Goal: Transaction & Acquisition: Purchase product/service

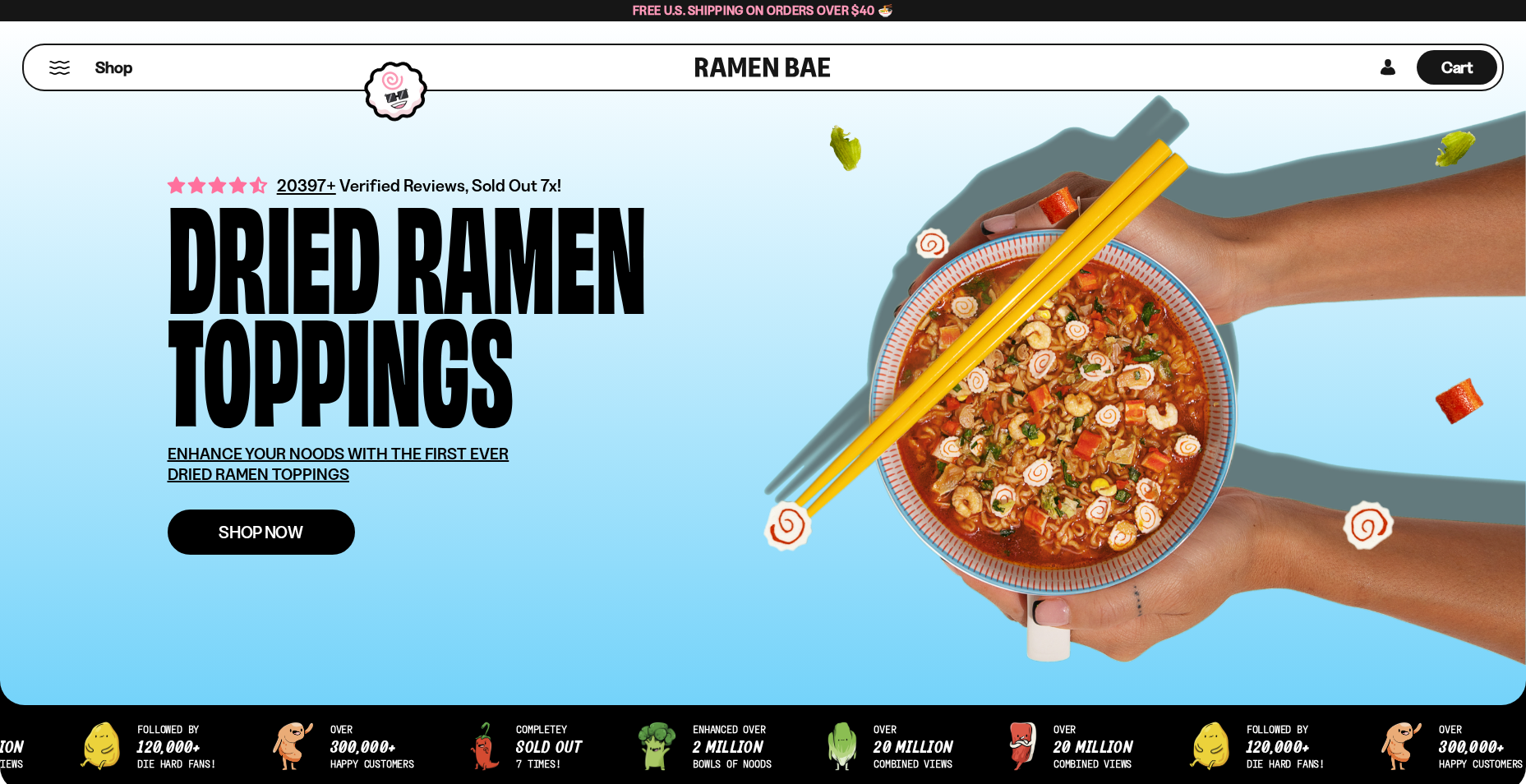
click at [260, 550] on link "Shop Now" at bounding box center [261, 532] width 187 height 45
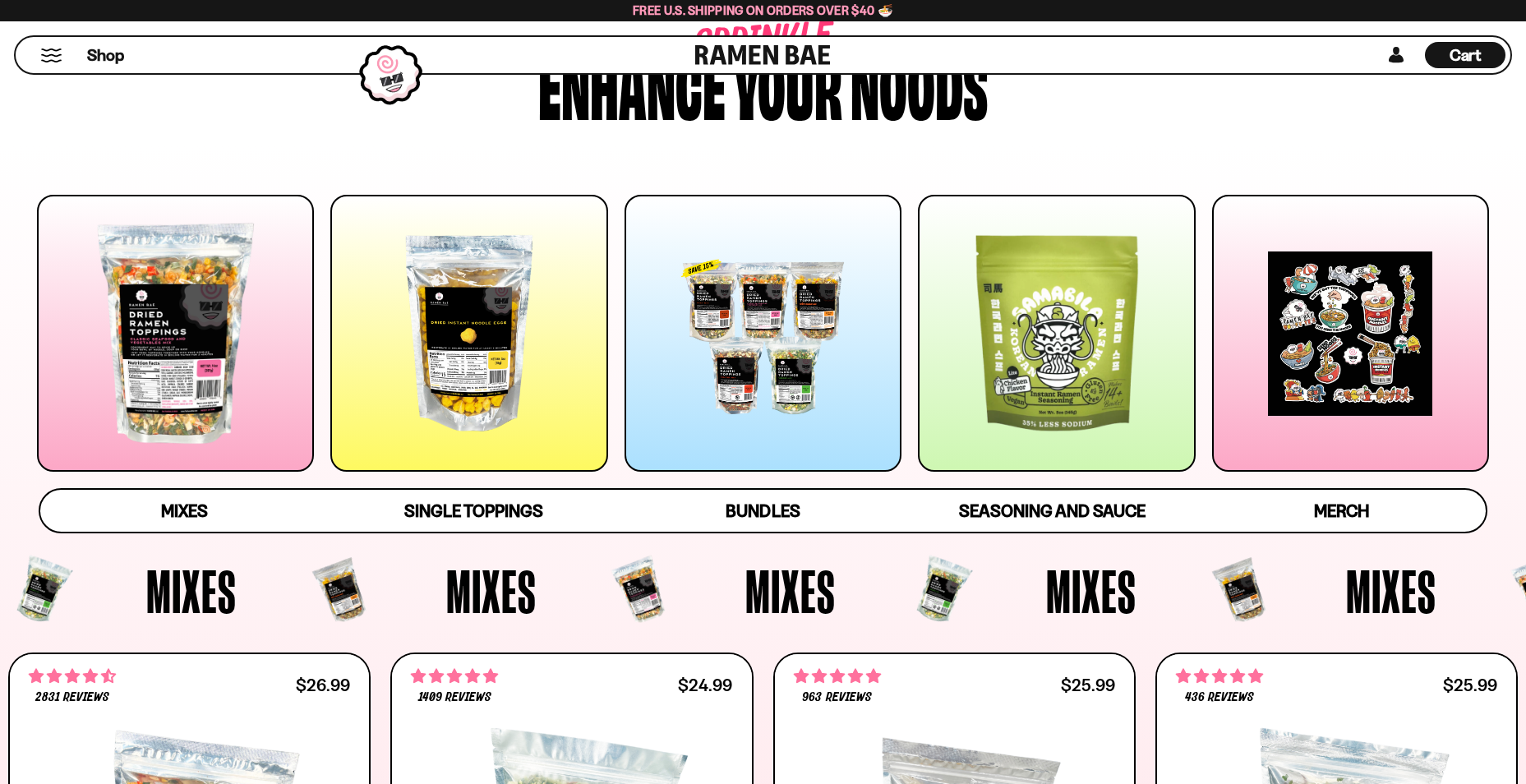
scroll to position [164, 0]
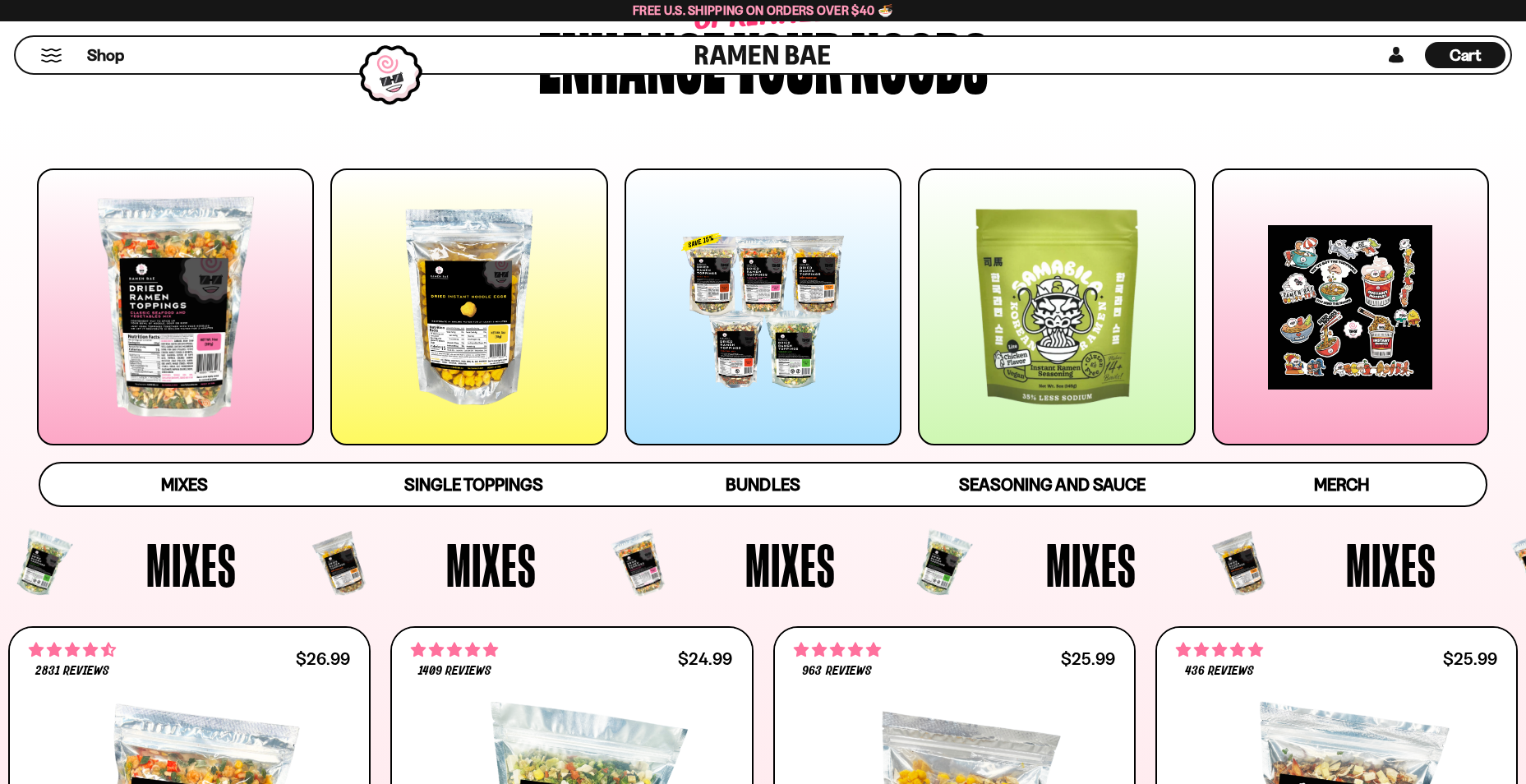
click at [160, 245] on div at bounding box center [176, 307] width 277 height 277
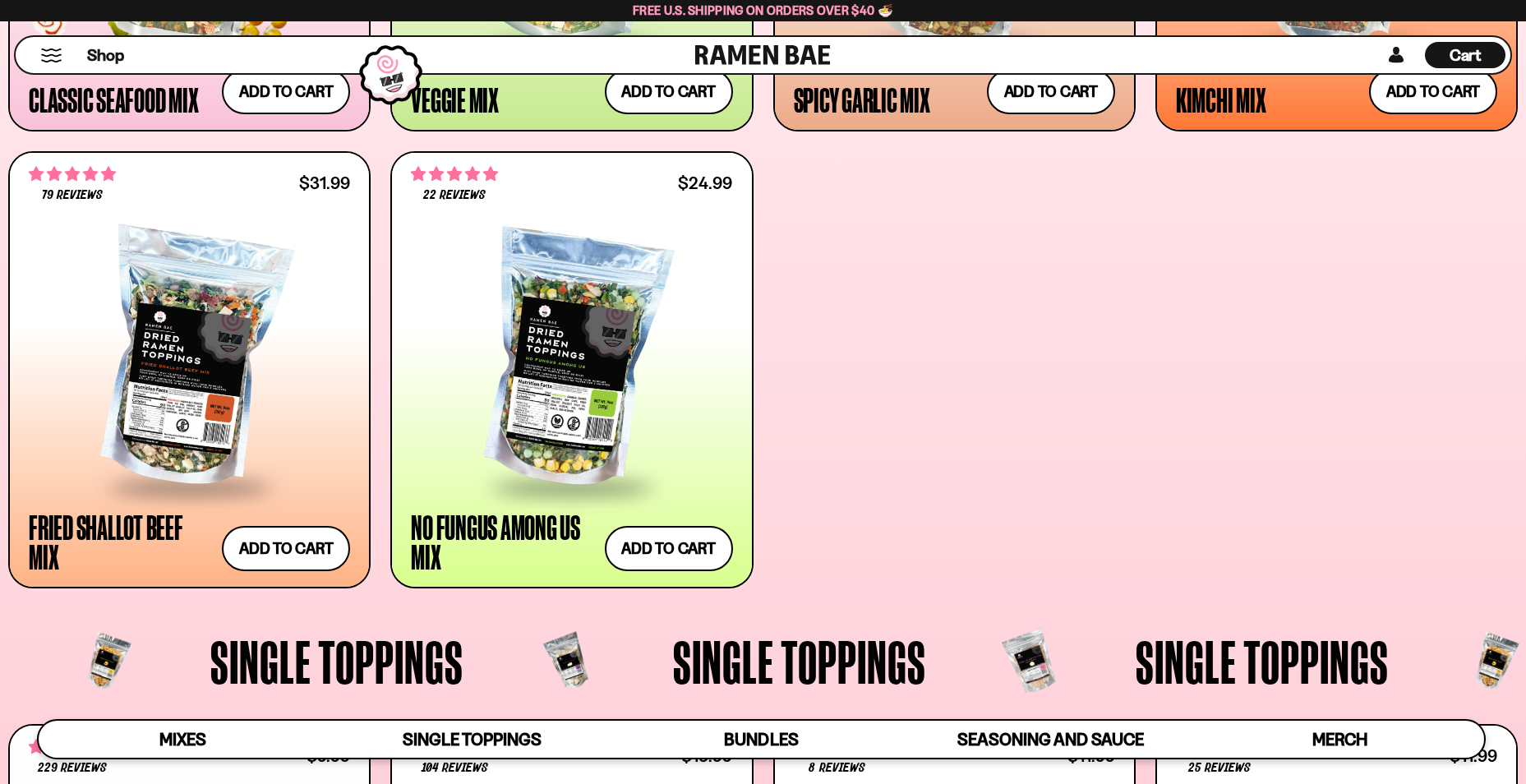
scroll to position [1103, 0]
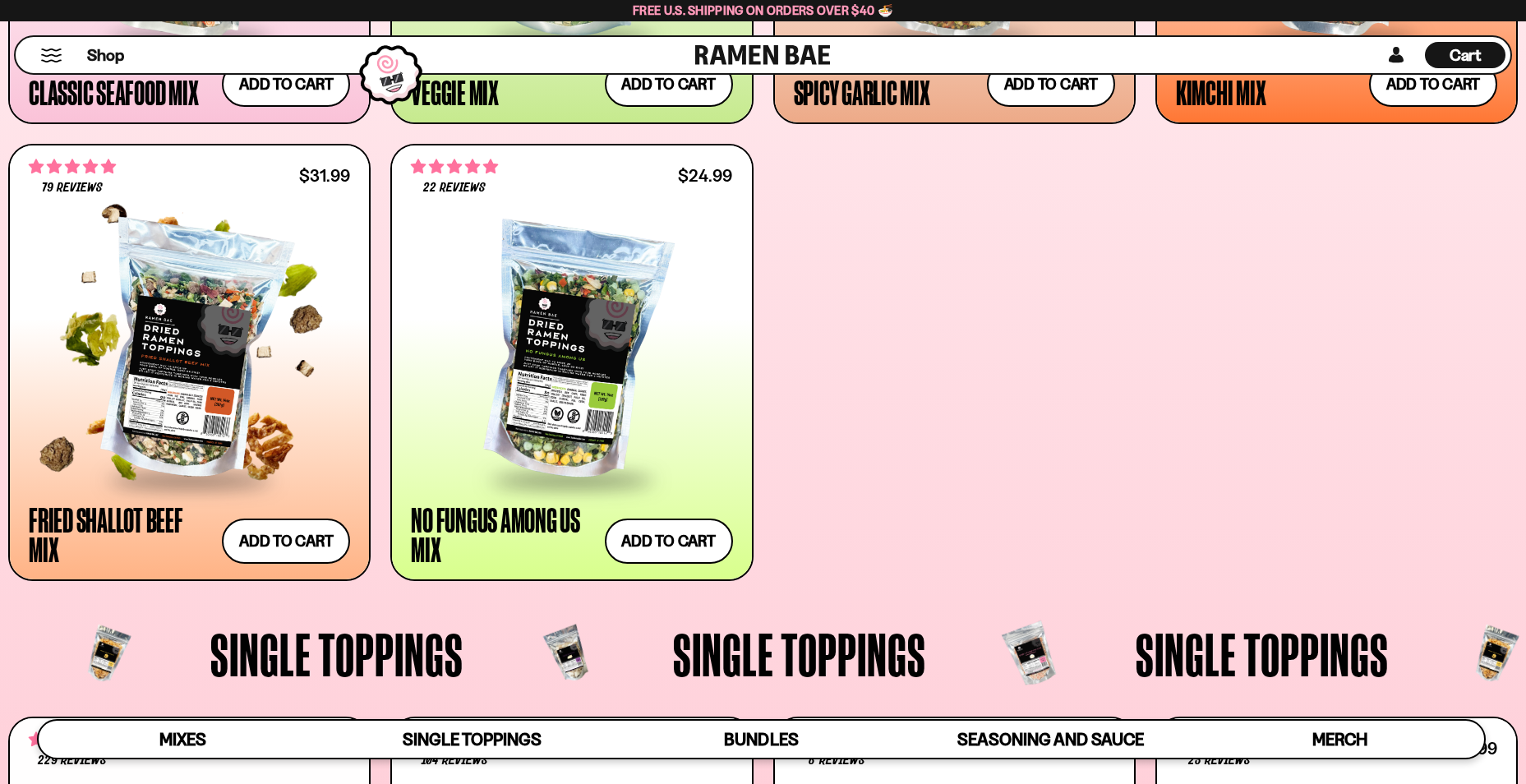
click at [173, 312] on div at bounding box center [190, 352] width 321 height 250
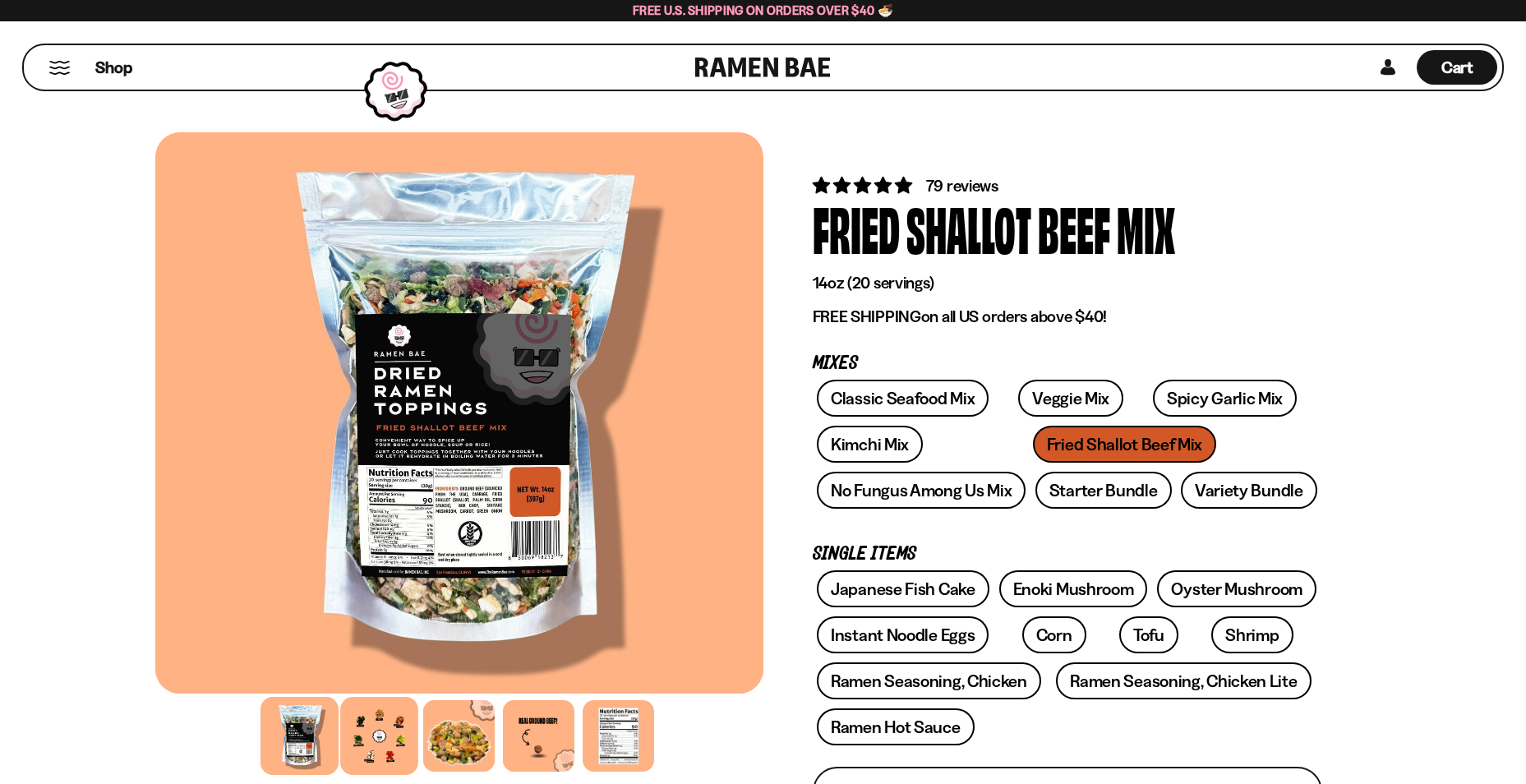
click at [384, 742] on div at bounding box center [379, 735] width 79 height 78
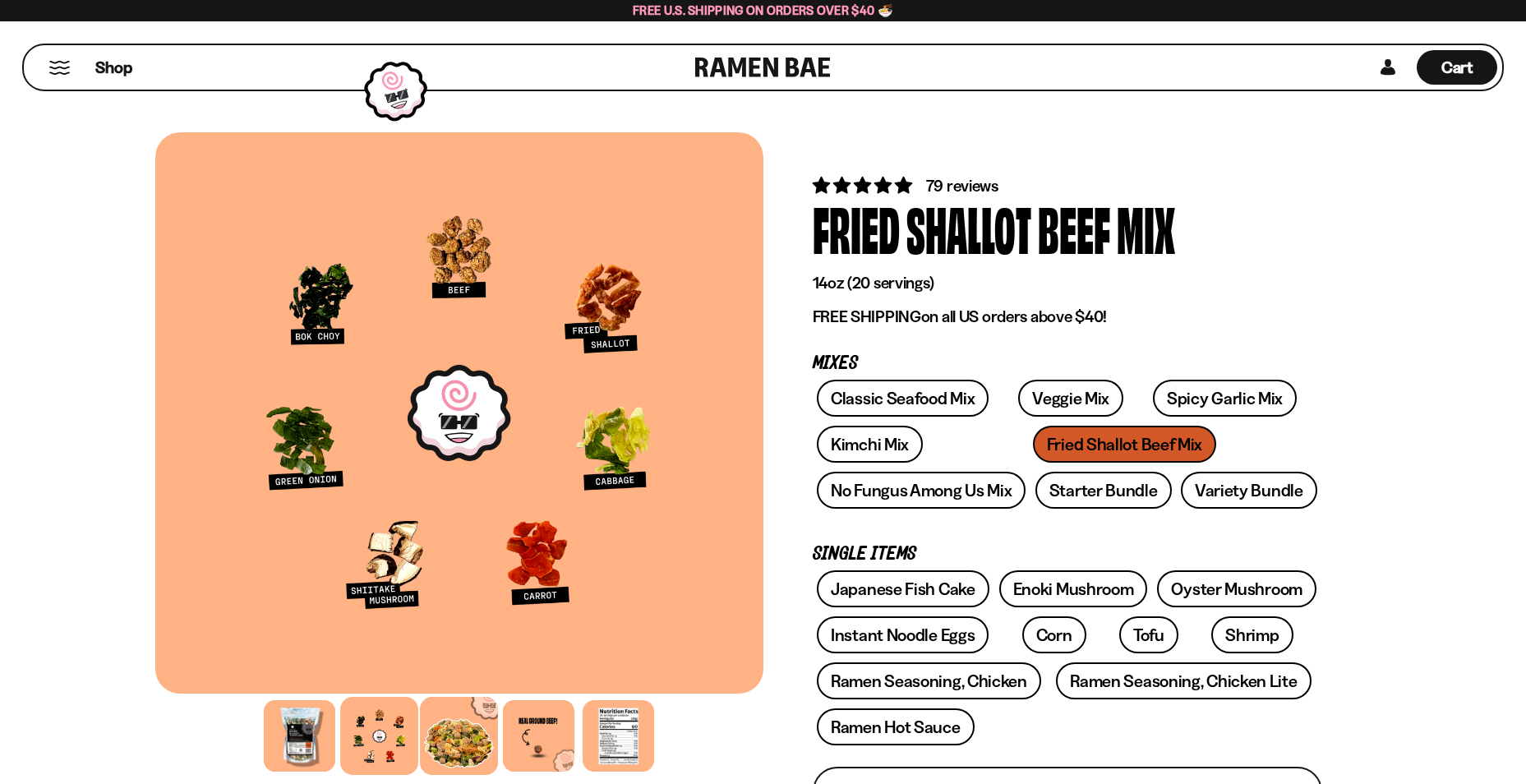
click at [439, 740] on div at bounding box center [459, 735] width 79 height 78
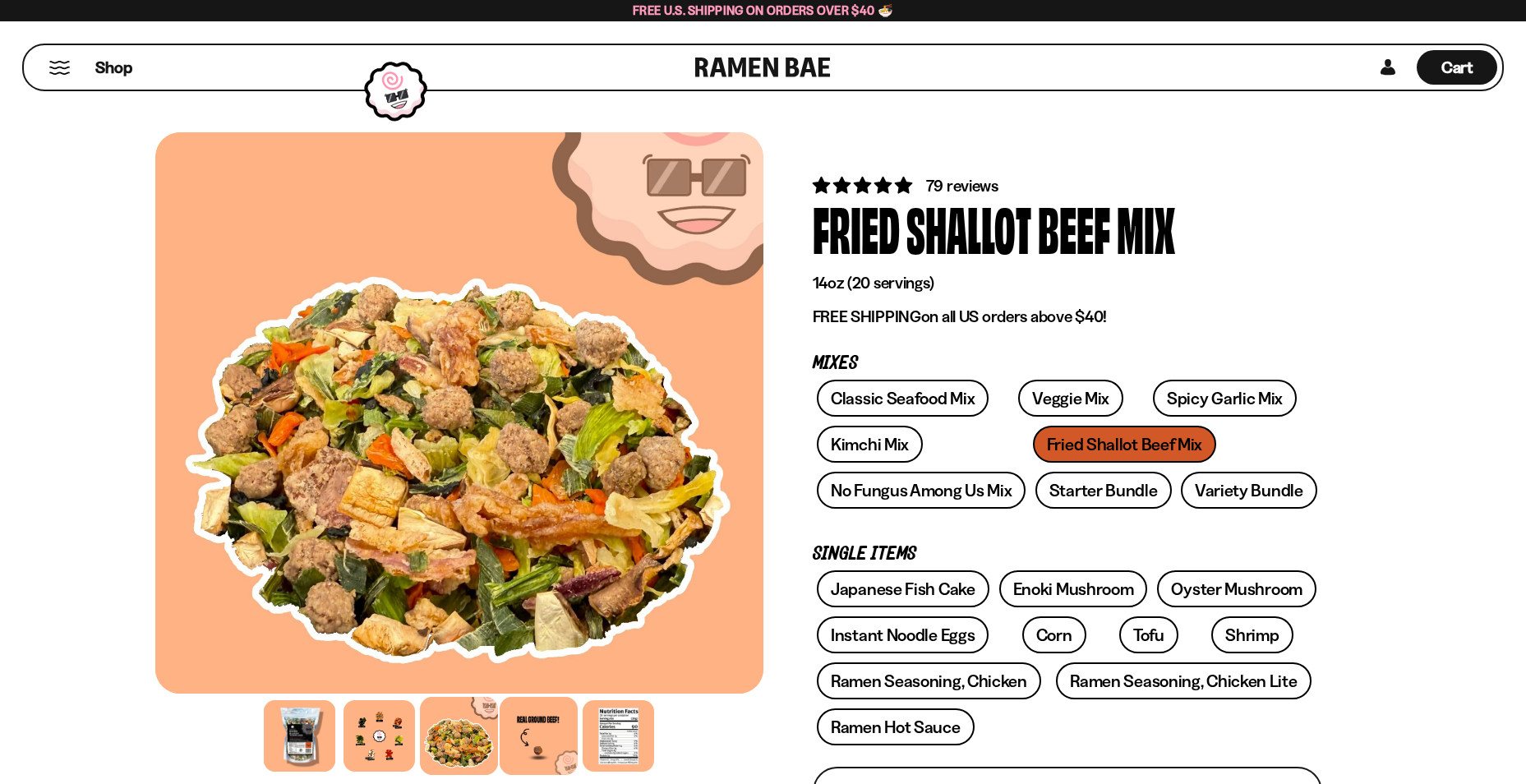
click at [532, 711] on div at bounding box center [539, 735] width 79 height 78
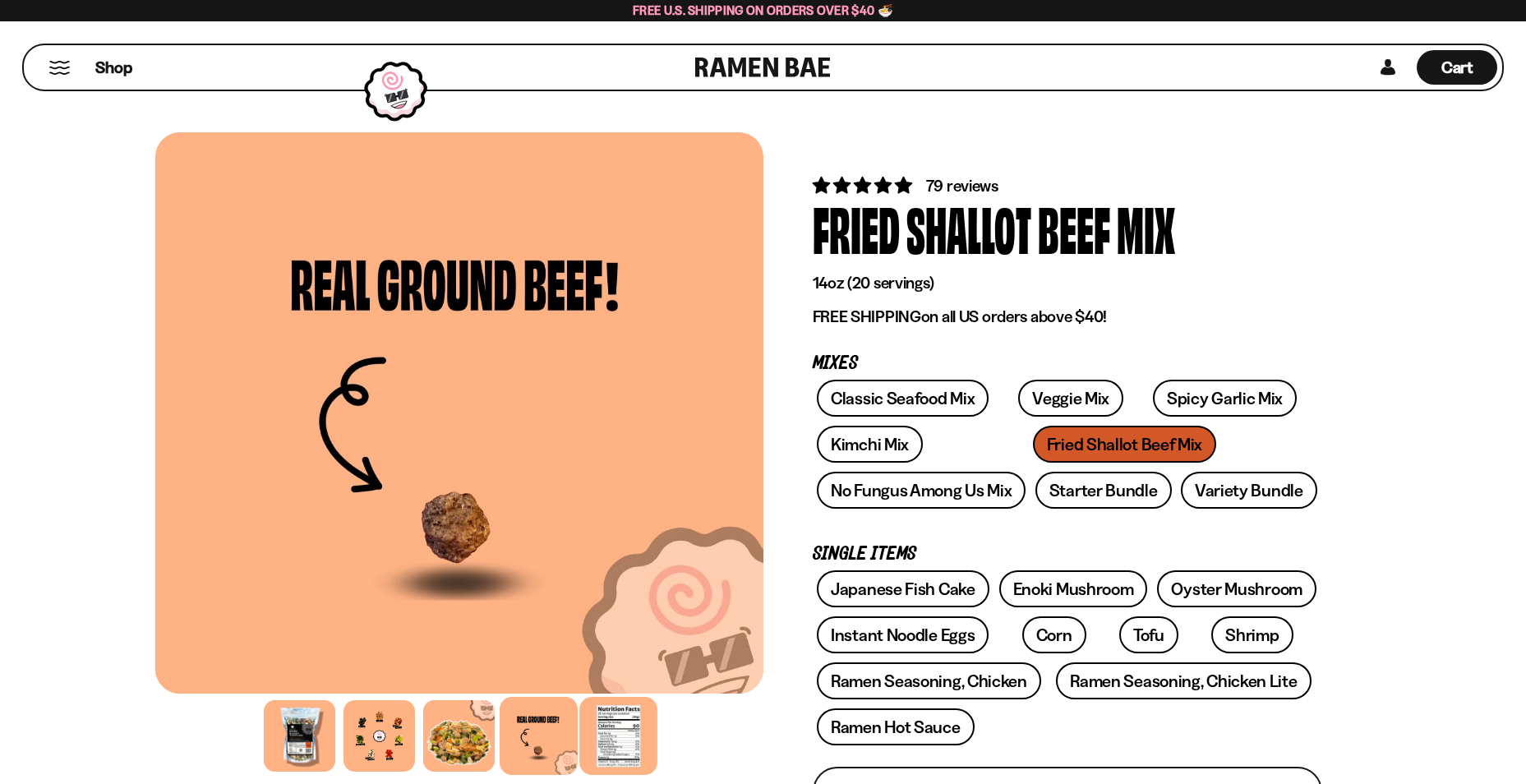
click at [610, 731] on div at bounding box center [618, 735] width 79 height 78
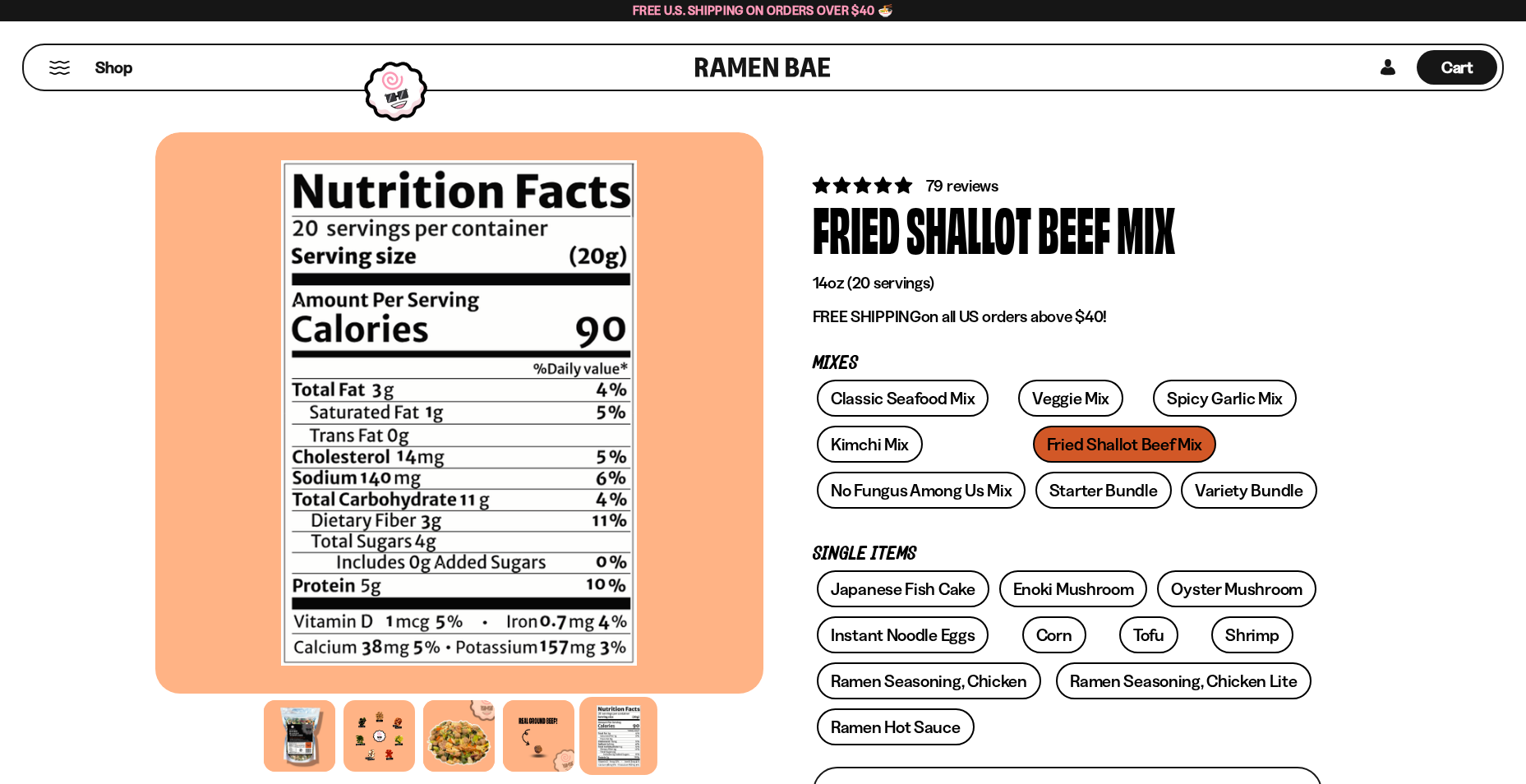
click at [50, 63] on button "Mobile Menu Trigger" at bounding box center [59, 68] width 22 height 14
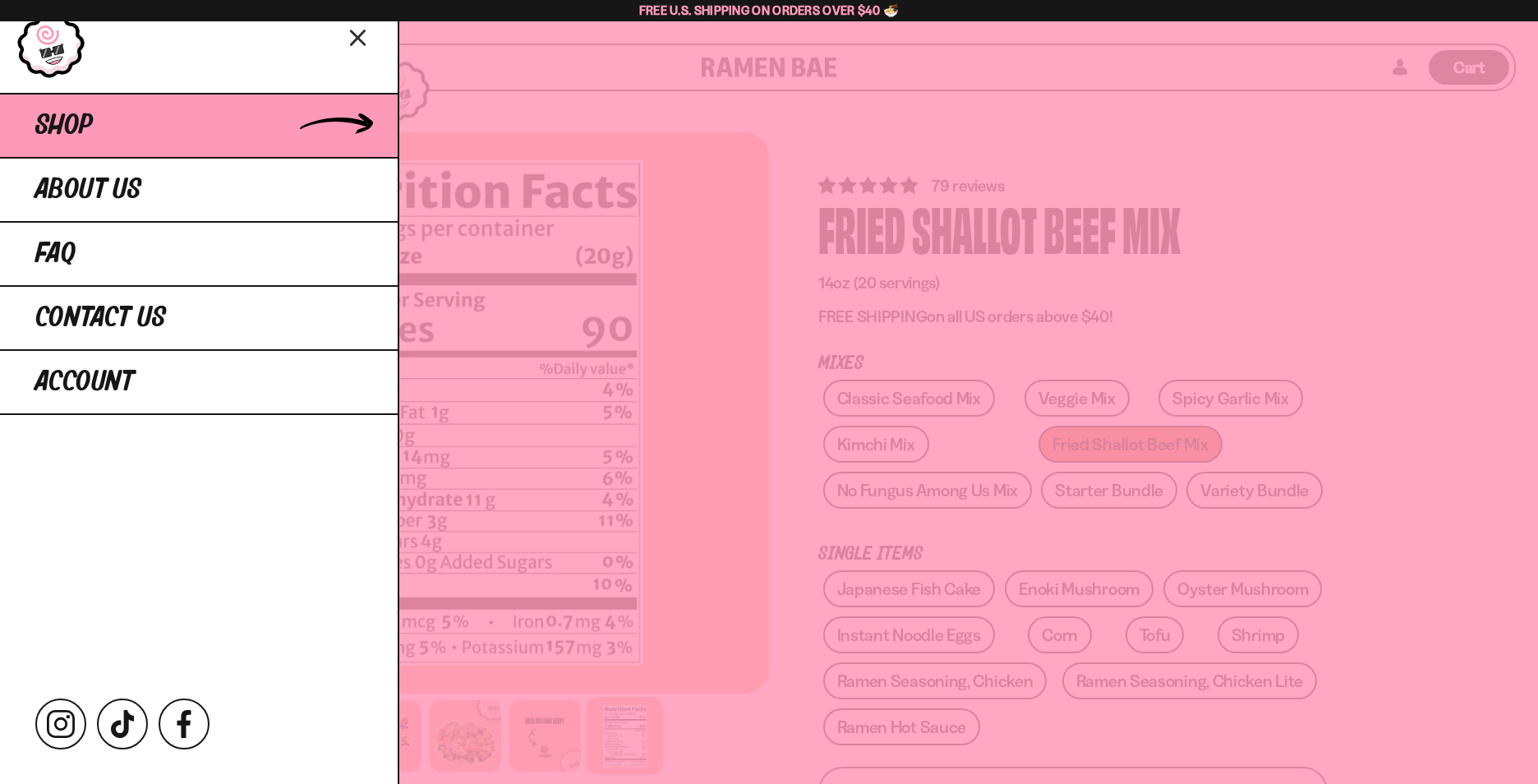
click at [86, 140] on span "Shop" at bounding box center [63, 126] width 57 height 30
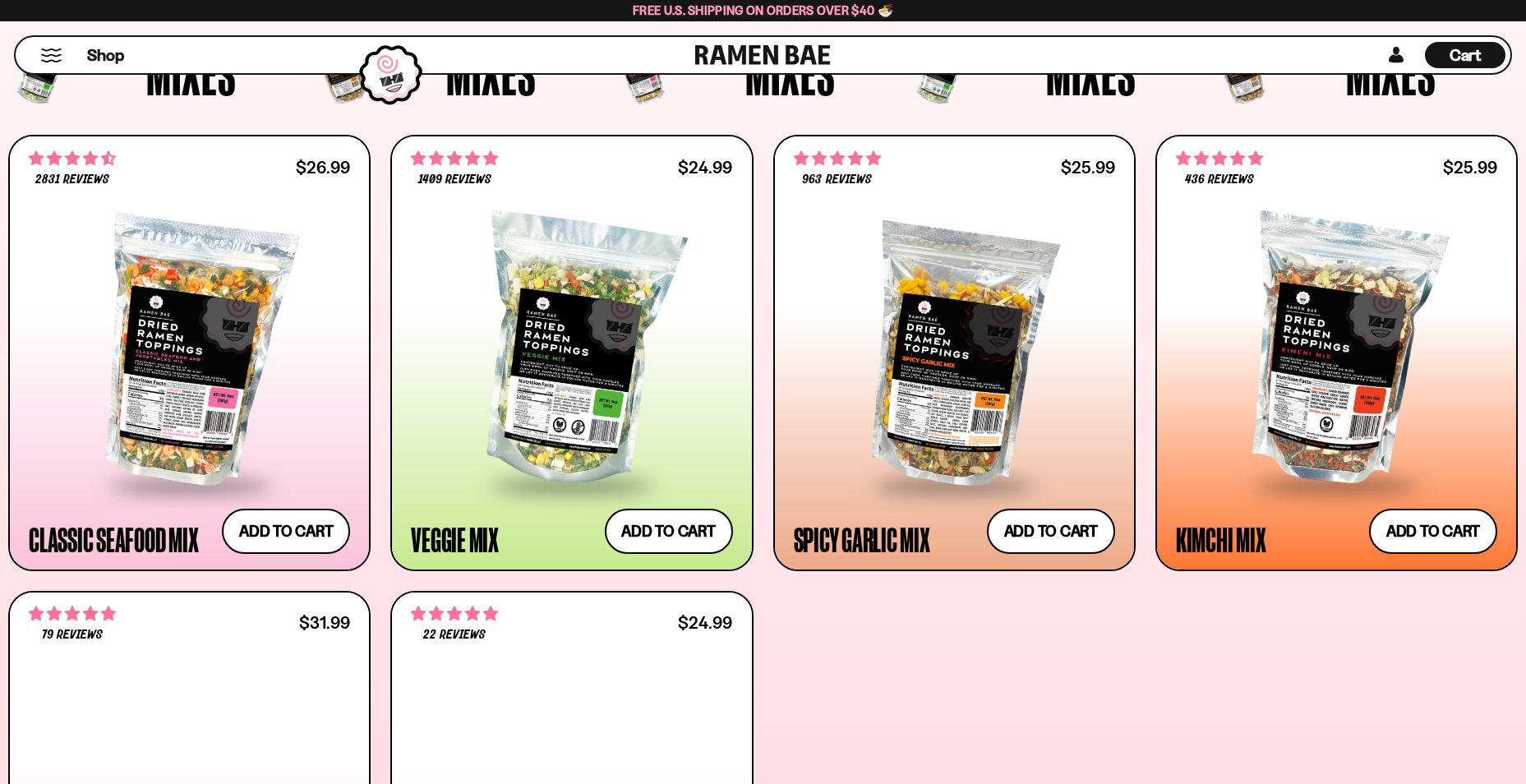
scroll to position [657, 0]
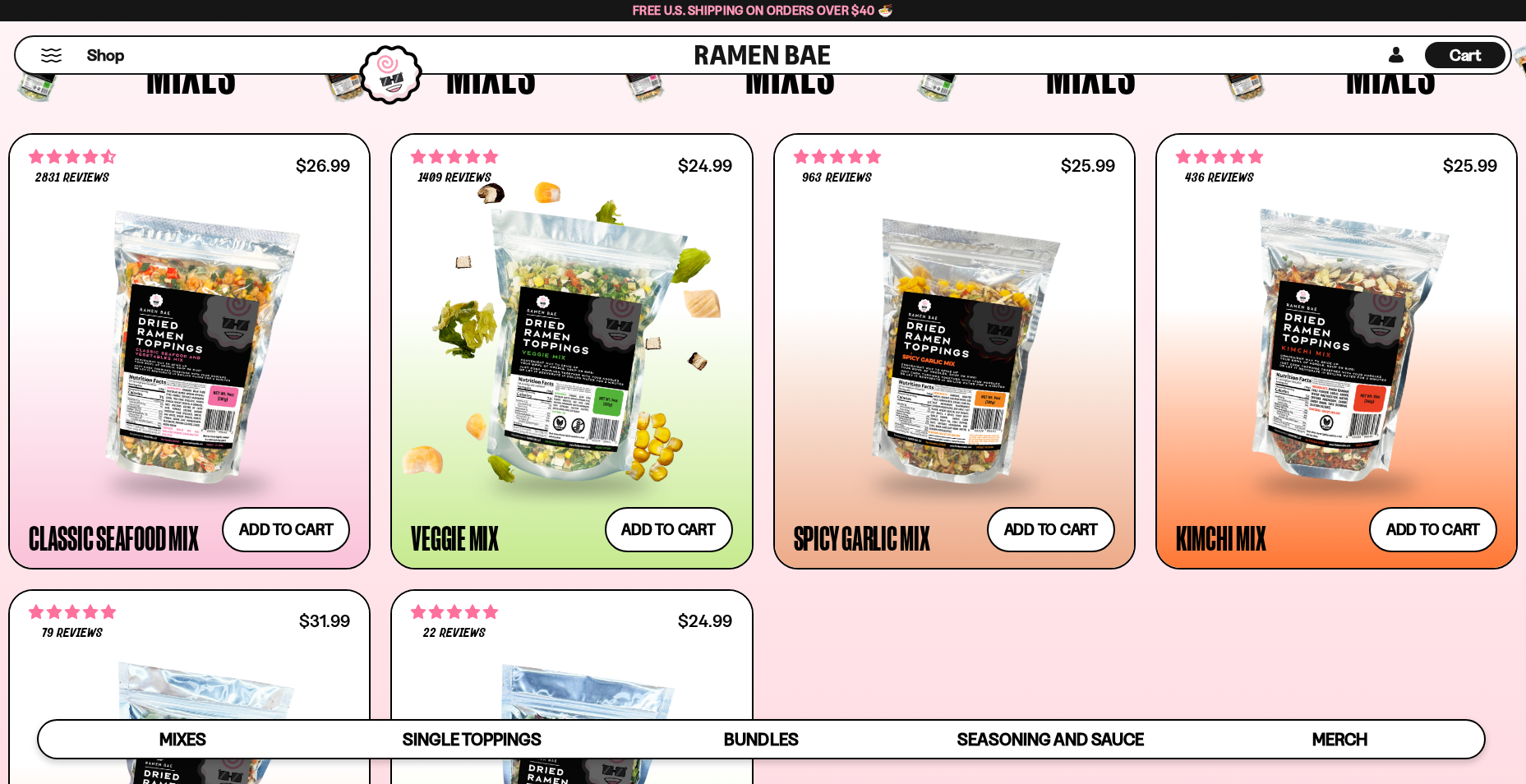
click at [549, 378] on div at bounding box center [572, 350] width 321 height 263
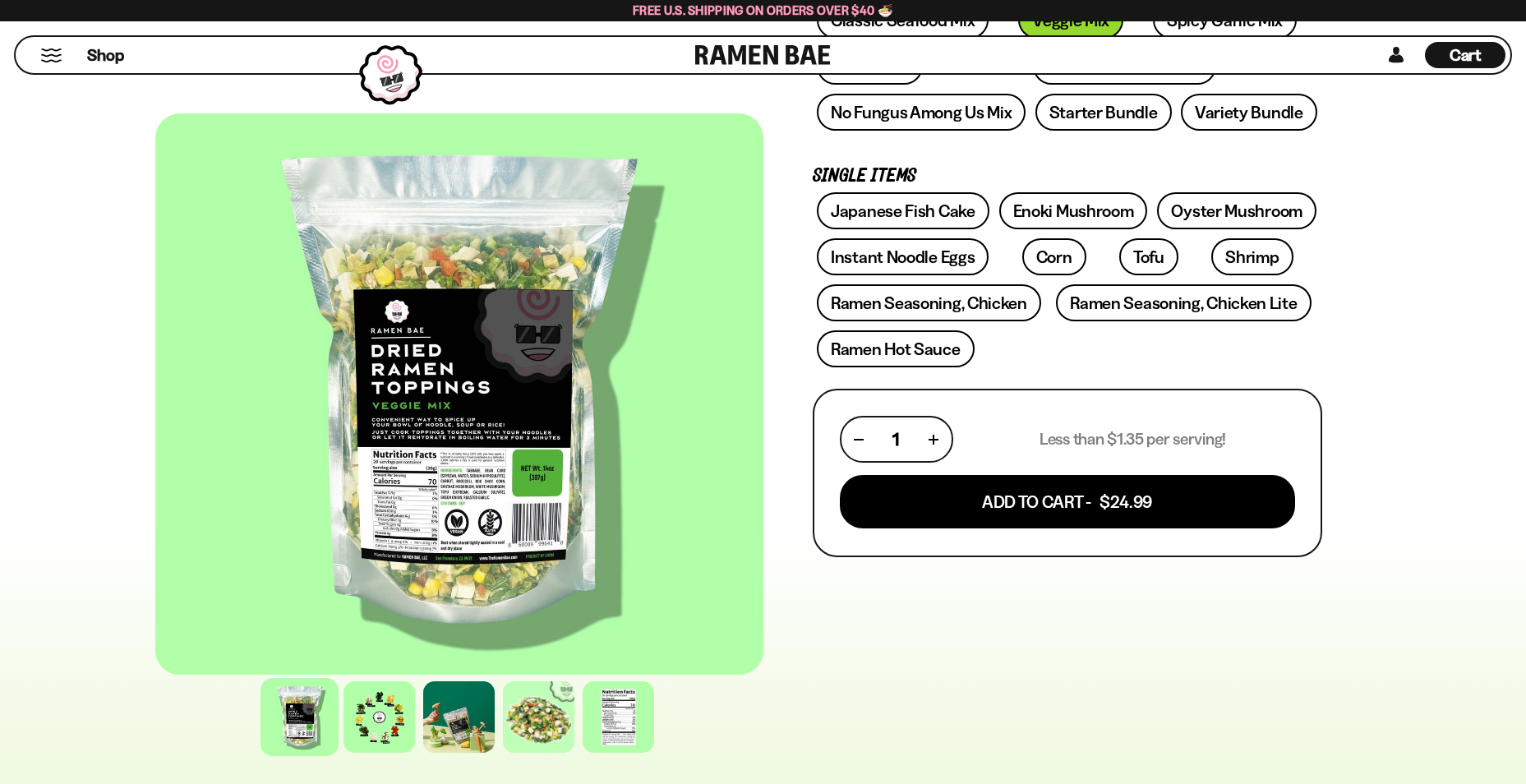
scroll to position [411, 0]
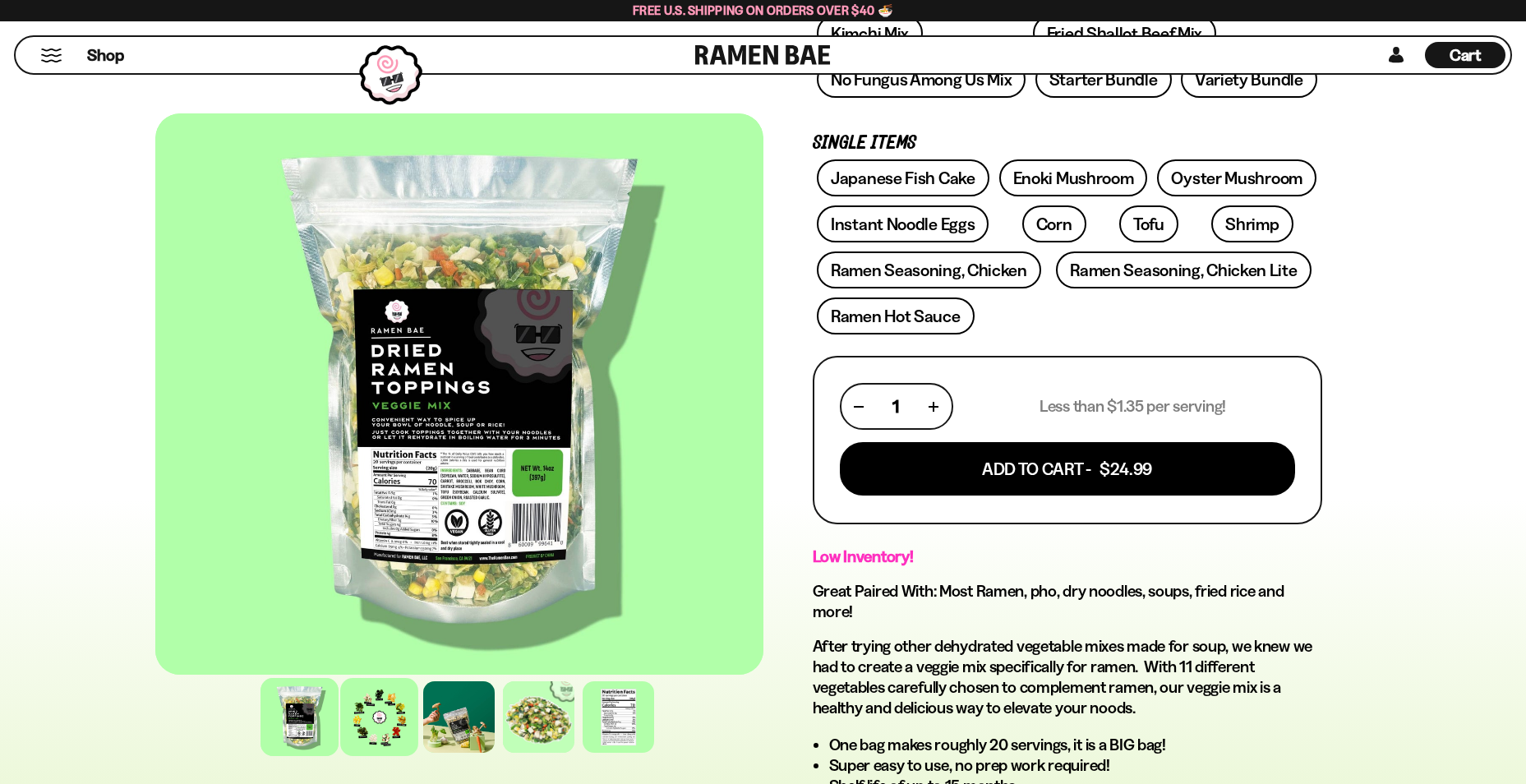
click at [362, 730] on div at bounding box center [379, 717] width 79 height 78
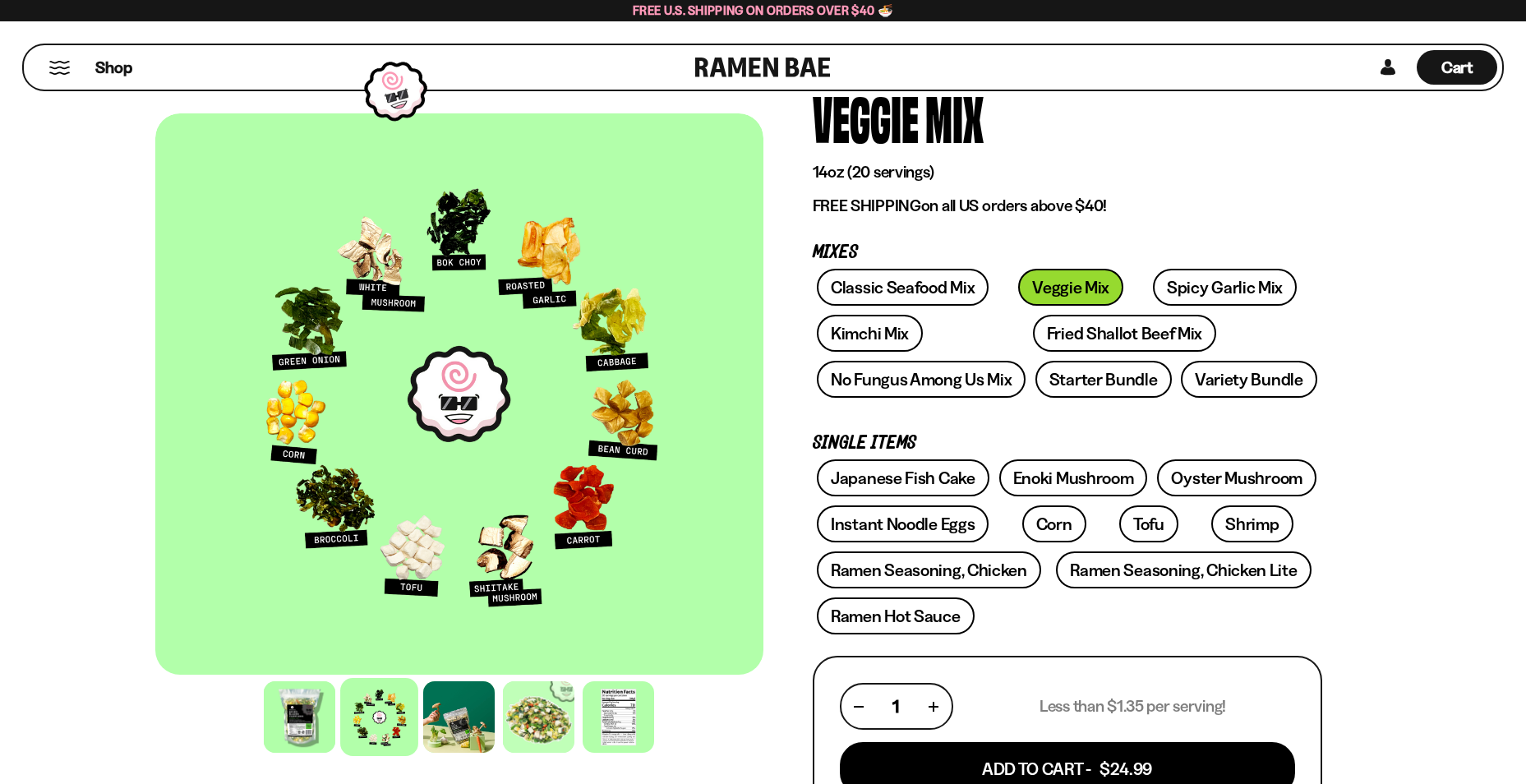
scroll to position [82, 0]
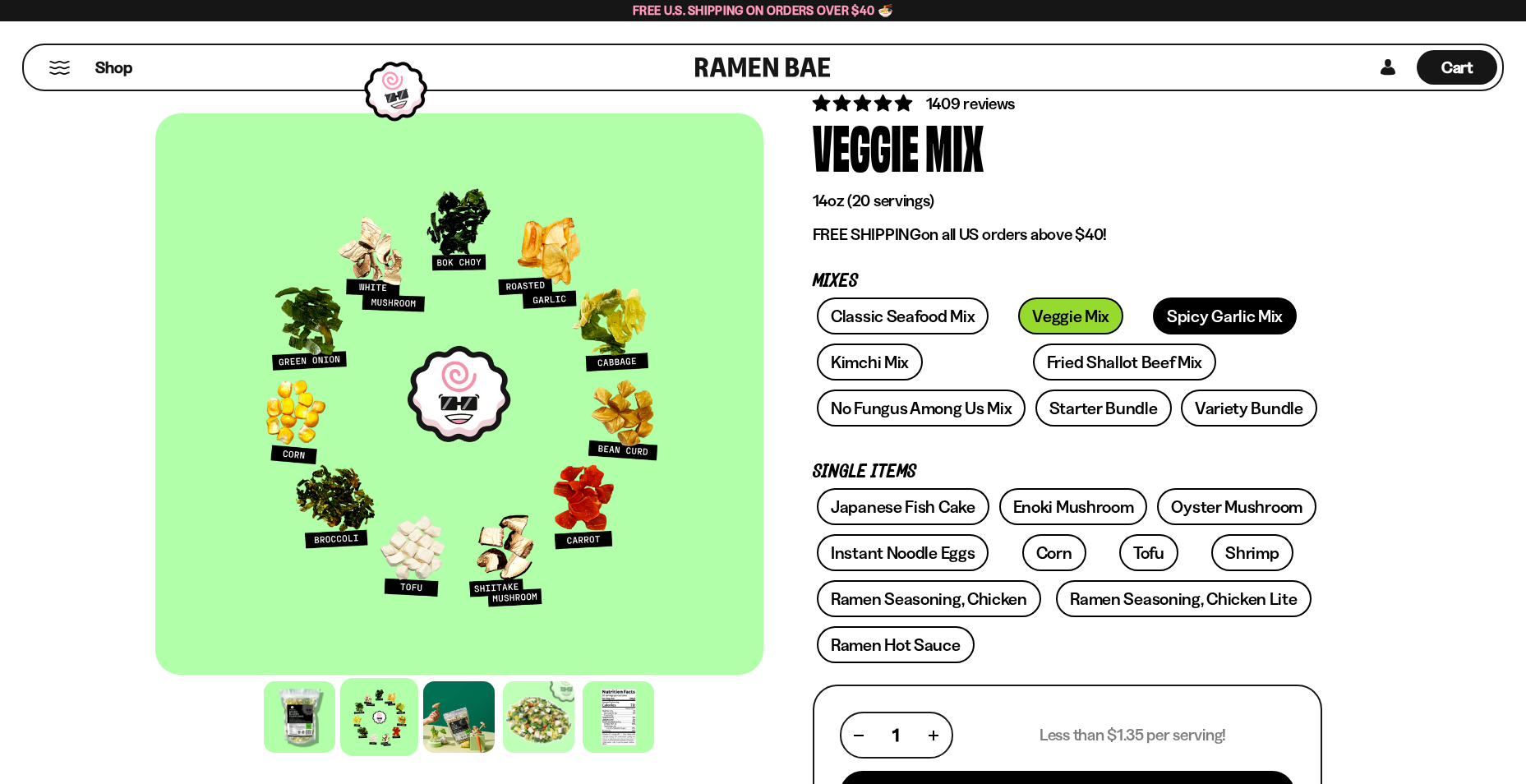
click at [1186, 313] on link "Spicy Garlic Mix" at bounding box center [1224, 316] width 144 height 37
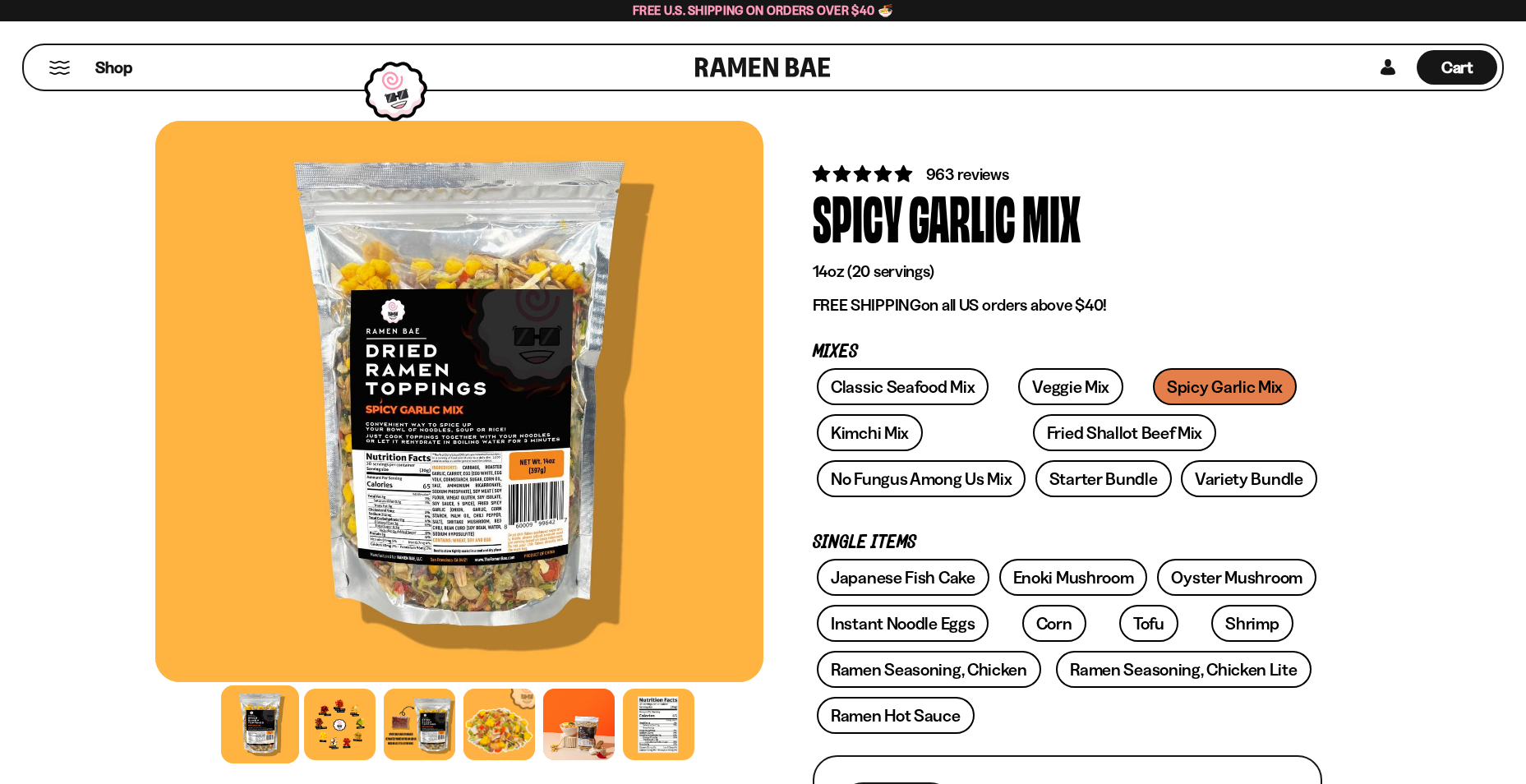
scroll to position [82, 0]
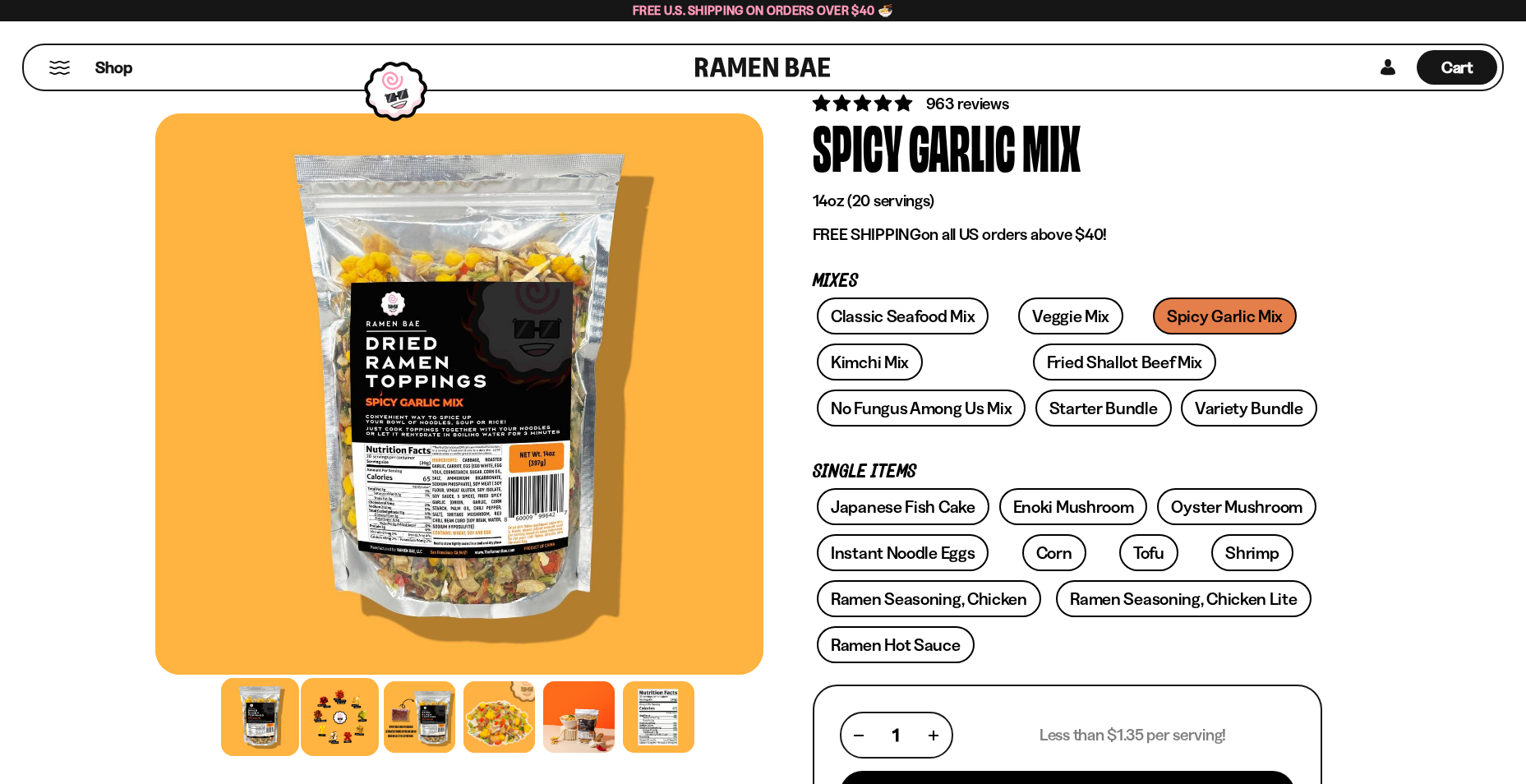
click at [325, 710] on div at bounding box center [340, 717] width 79 height 78
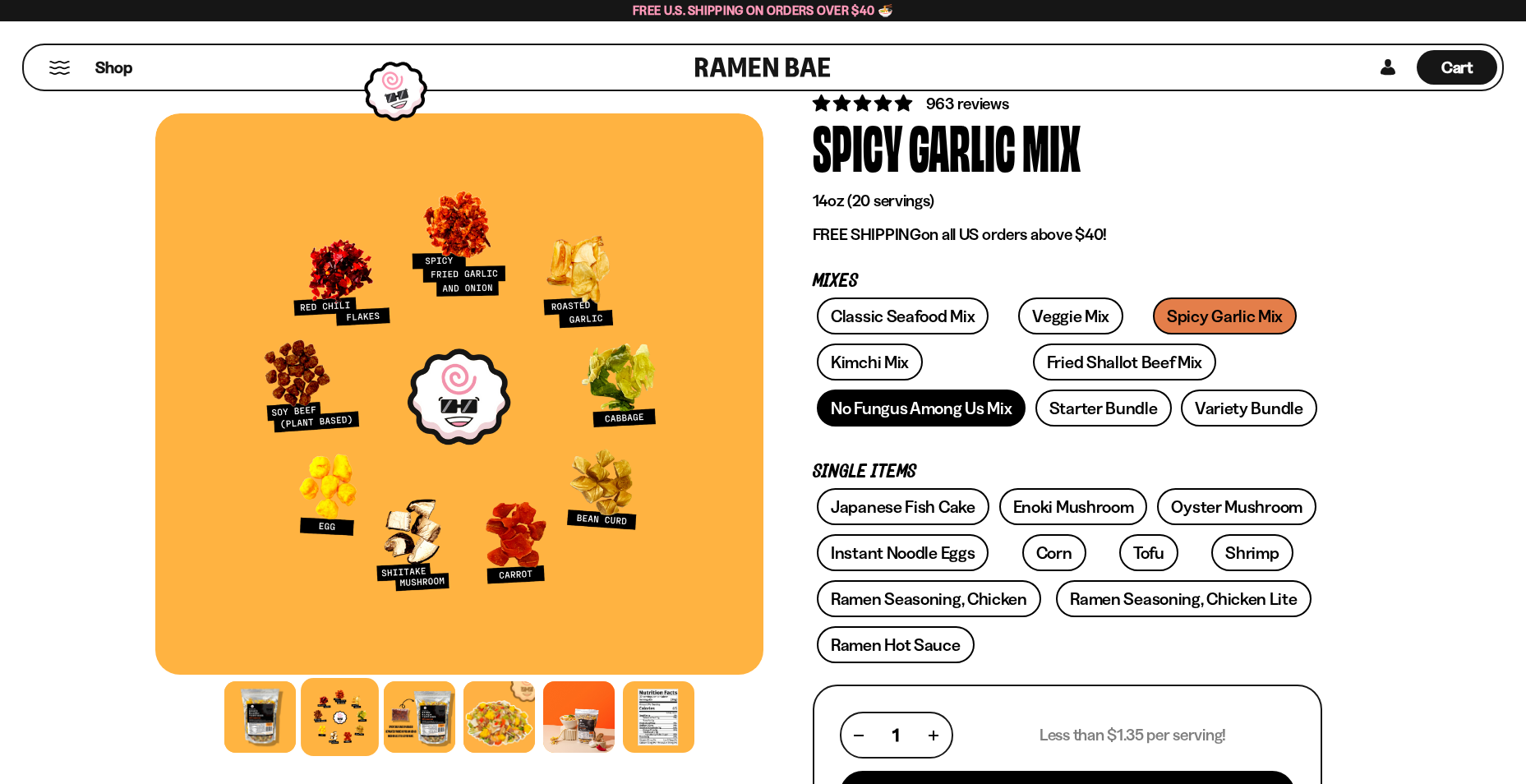
click at [847, 414] on link "No Fungus Among Us Mix" at bounding box center [921, 408] width 209 height 37
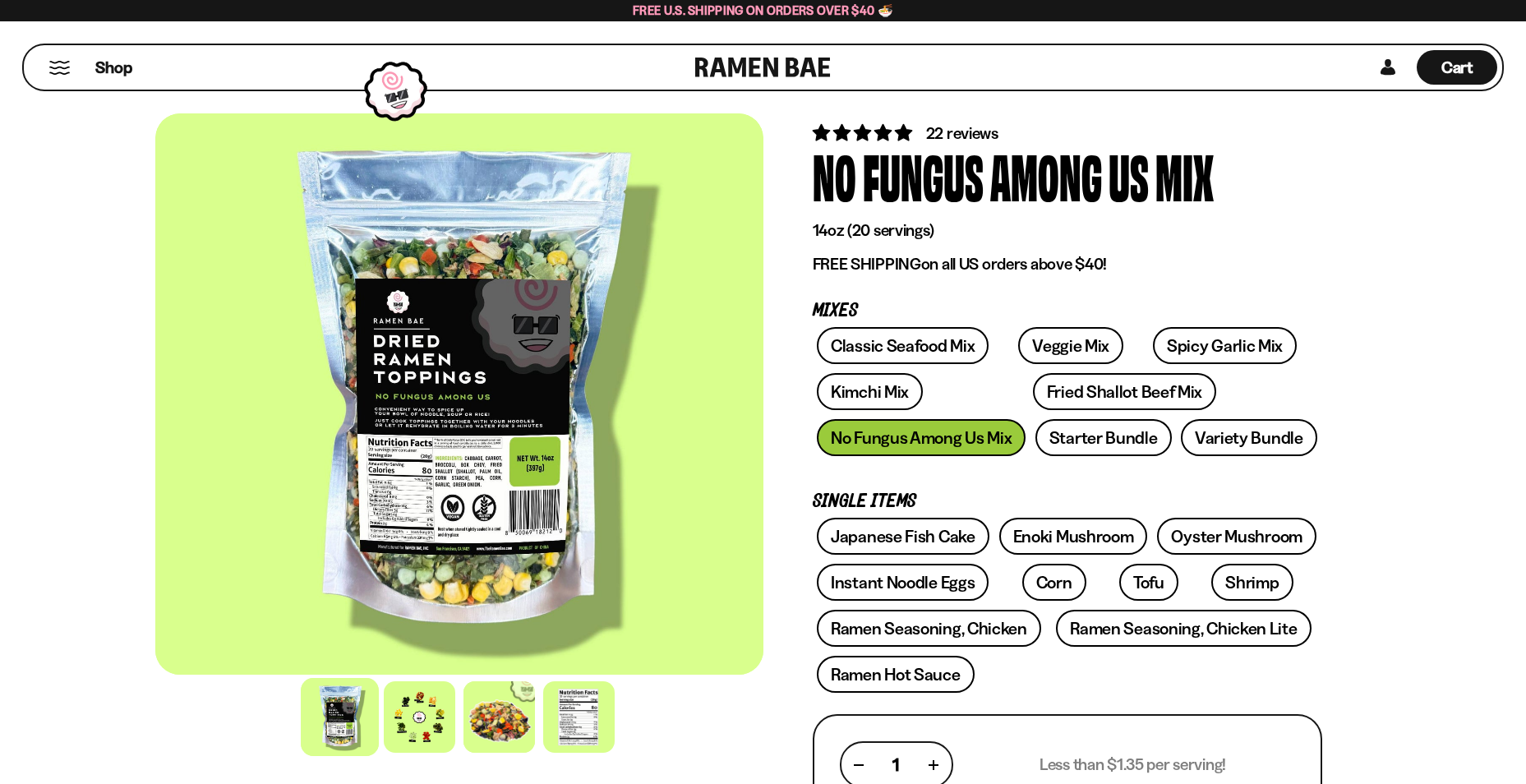
scroll to position [82, 0]
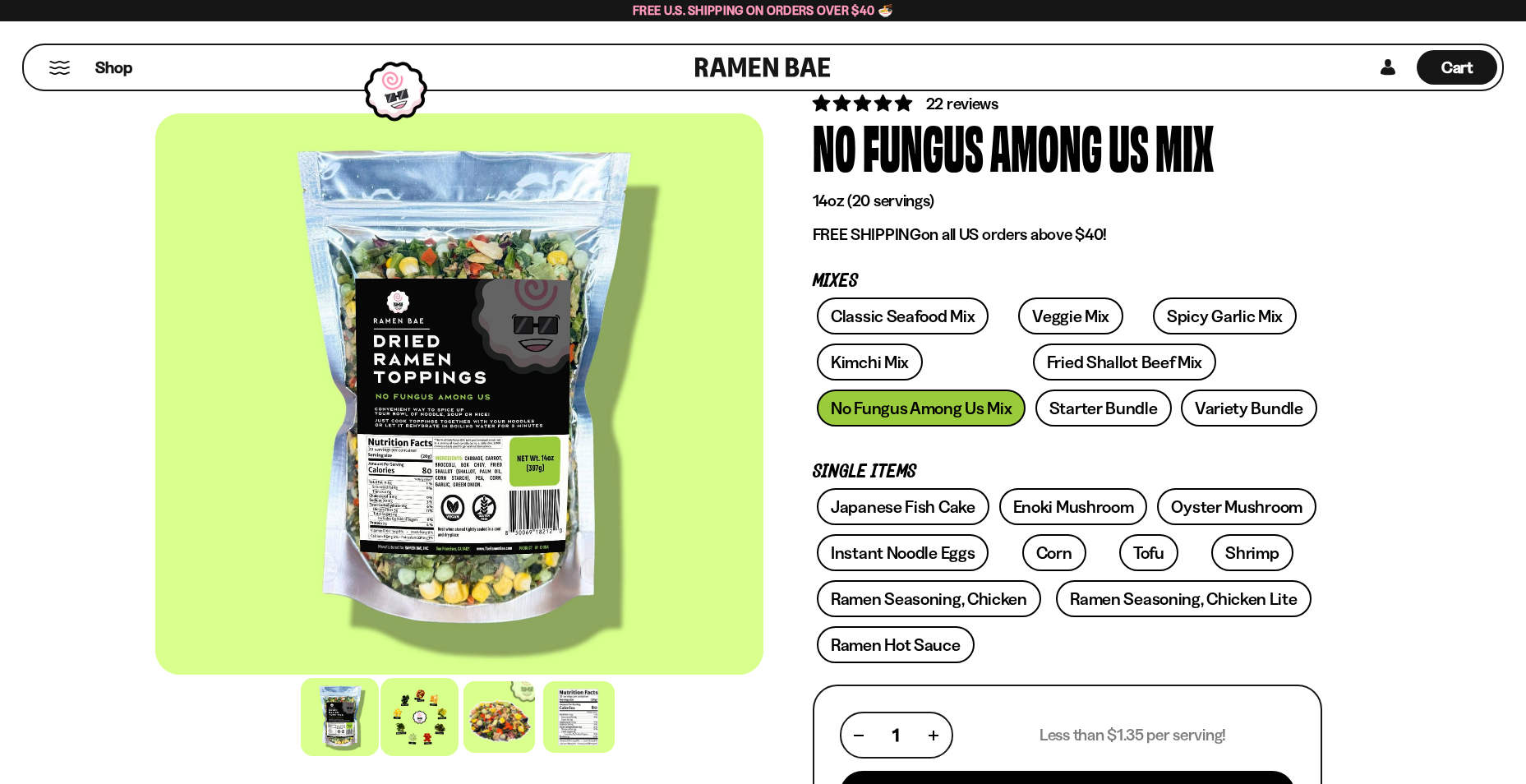
click at [423, 716] on div at bounding box center [419, 717] width 79 height 78
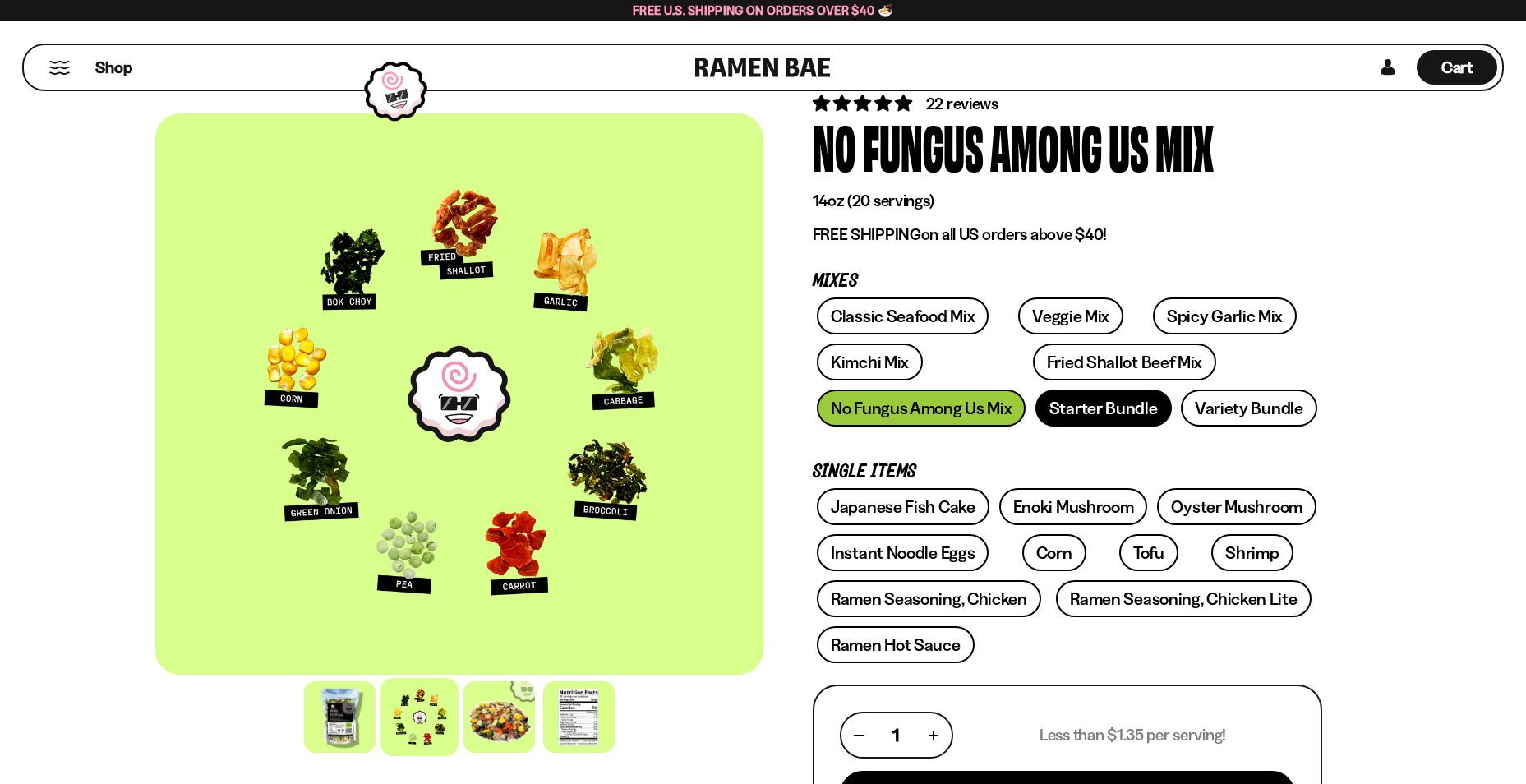
click at [1126, 420] on link "Starter Bundle" at bounding box center [1103, 408] width 137 height 37
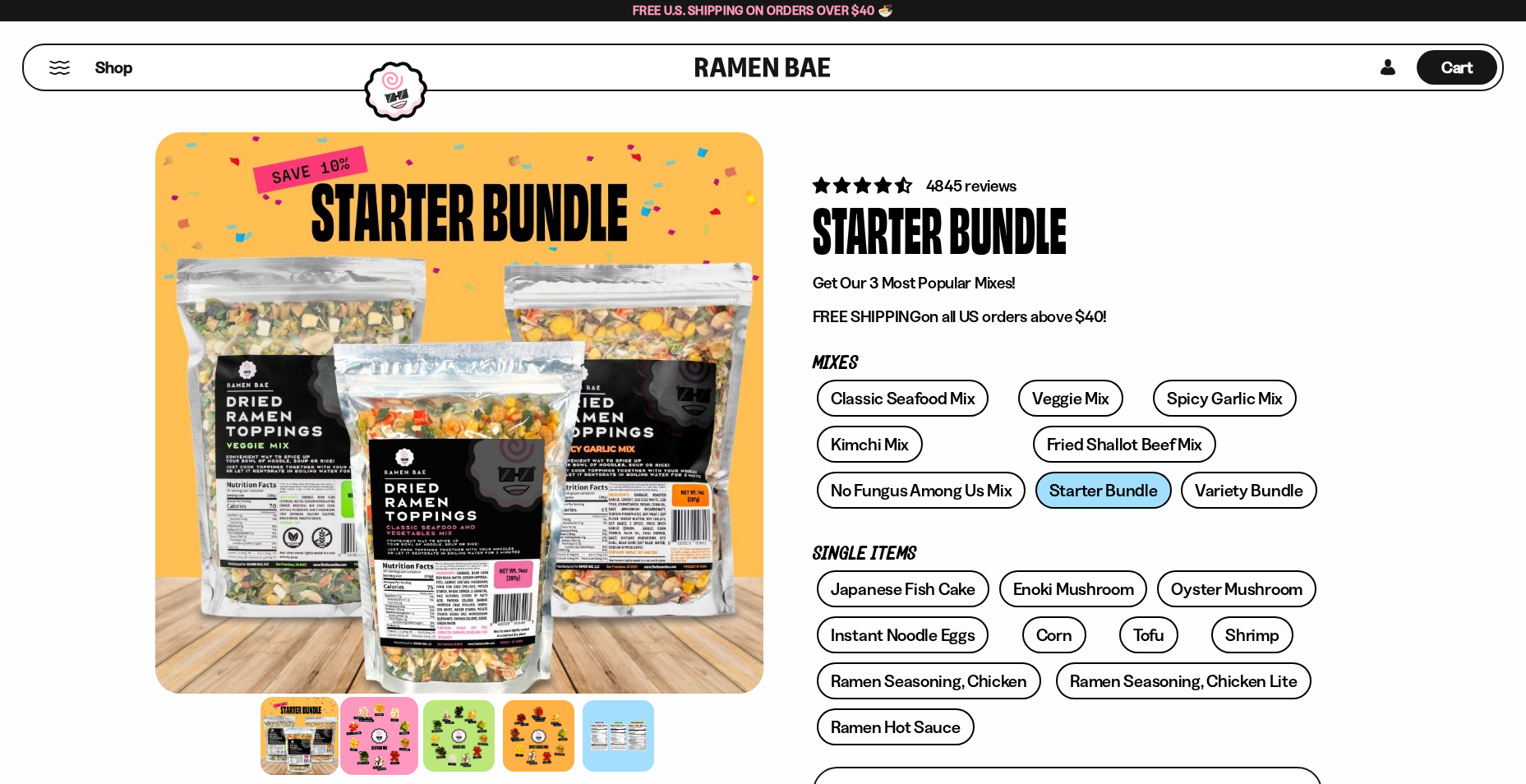
click at [383, 731] on div at bounding box center [379, 735] width 79 height 78
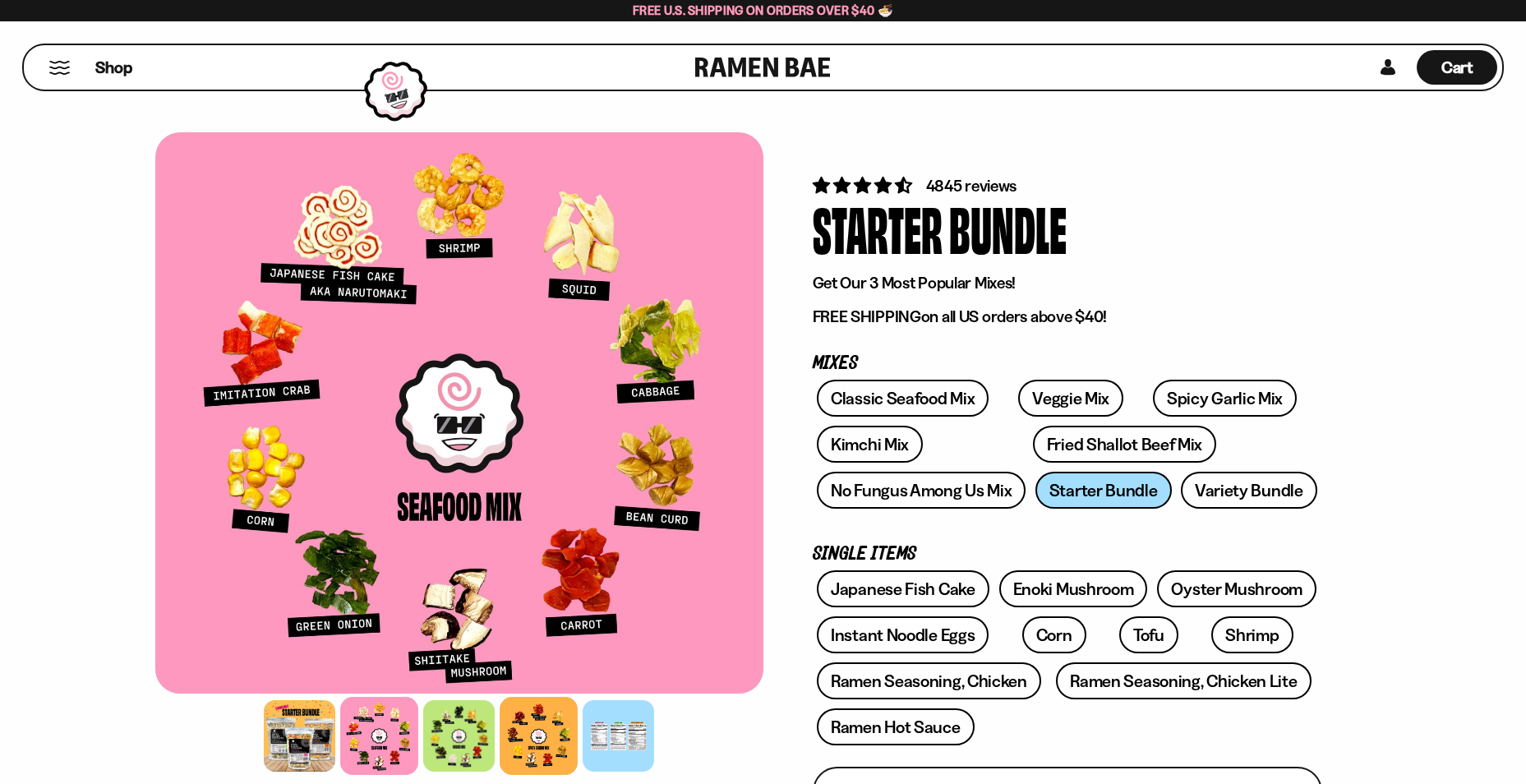
click at [547, 714] on div at bounding box center [539, 735] width 79 height 78
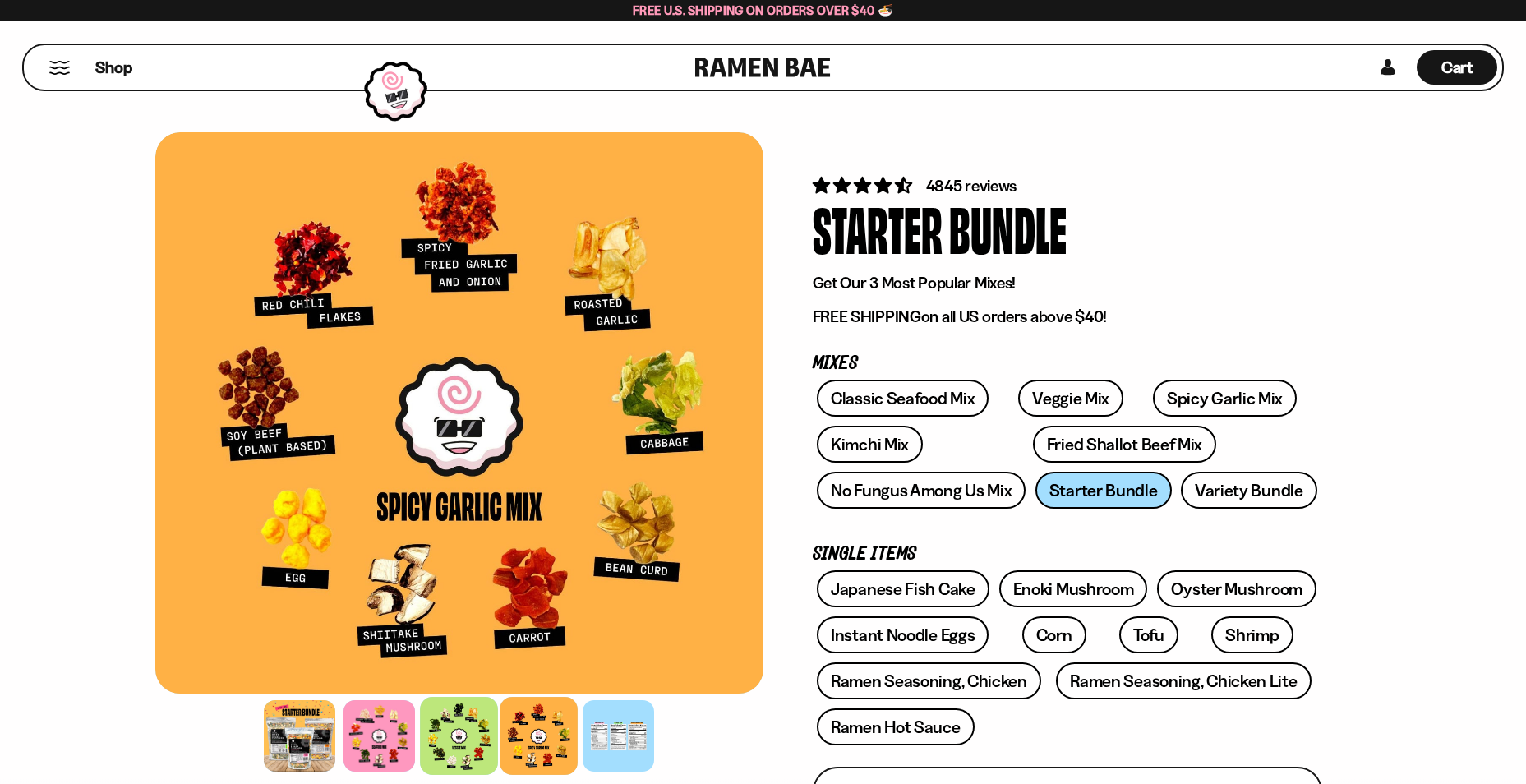
click at [447, 721] on div at bounding box center [459, 735] width 79 height 78
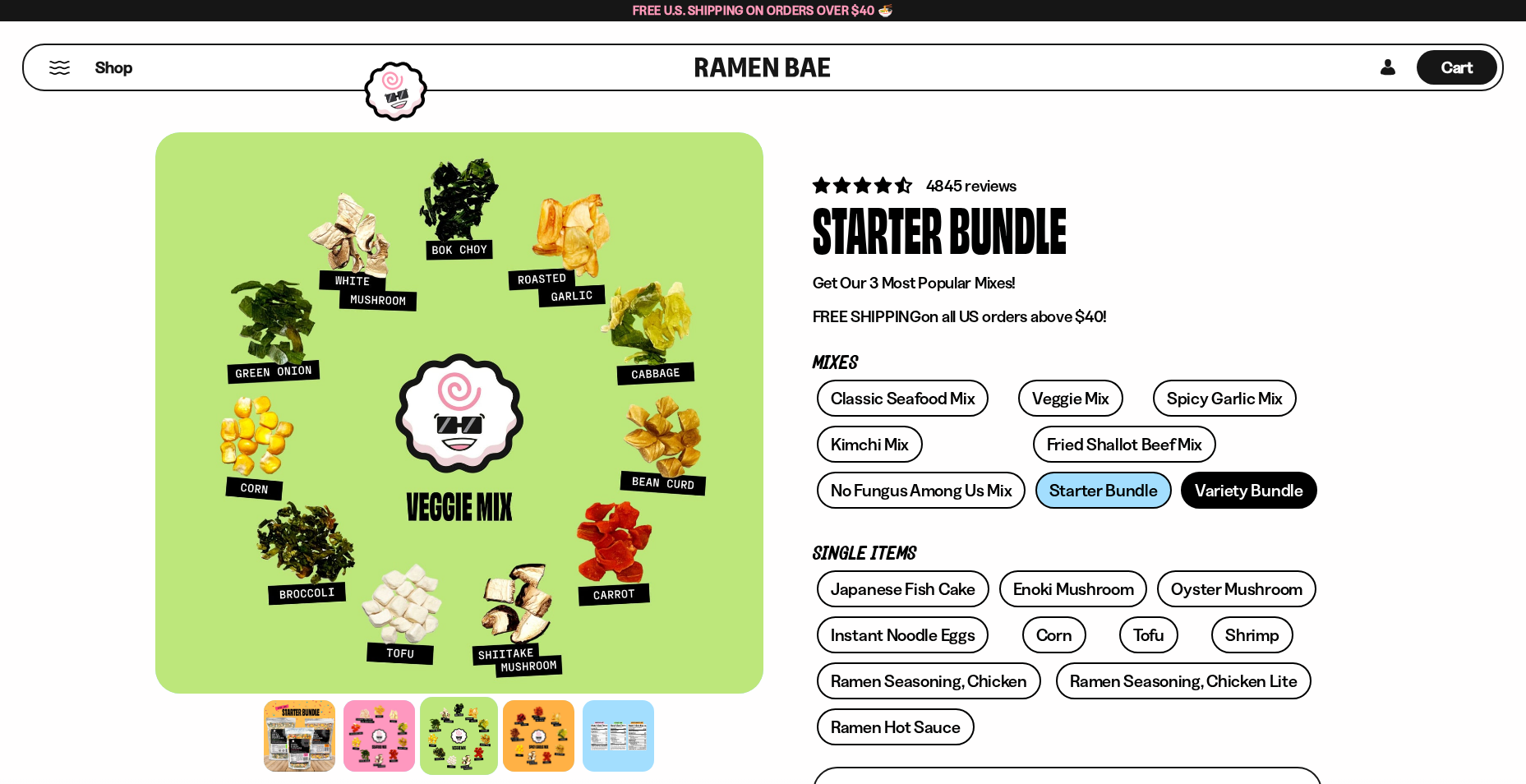
click at [1254, 489] on link "Variety Bundle" at bounding box center [1249, 490] width 137 height 37
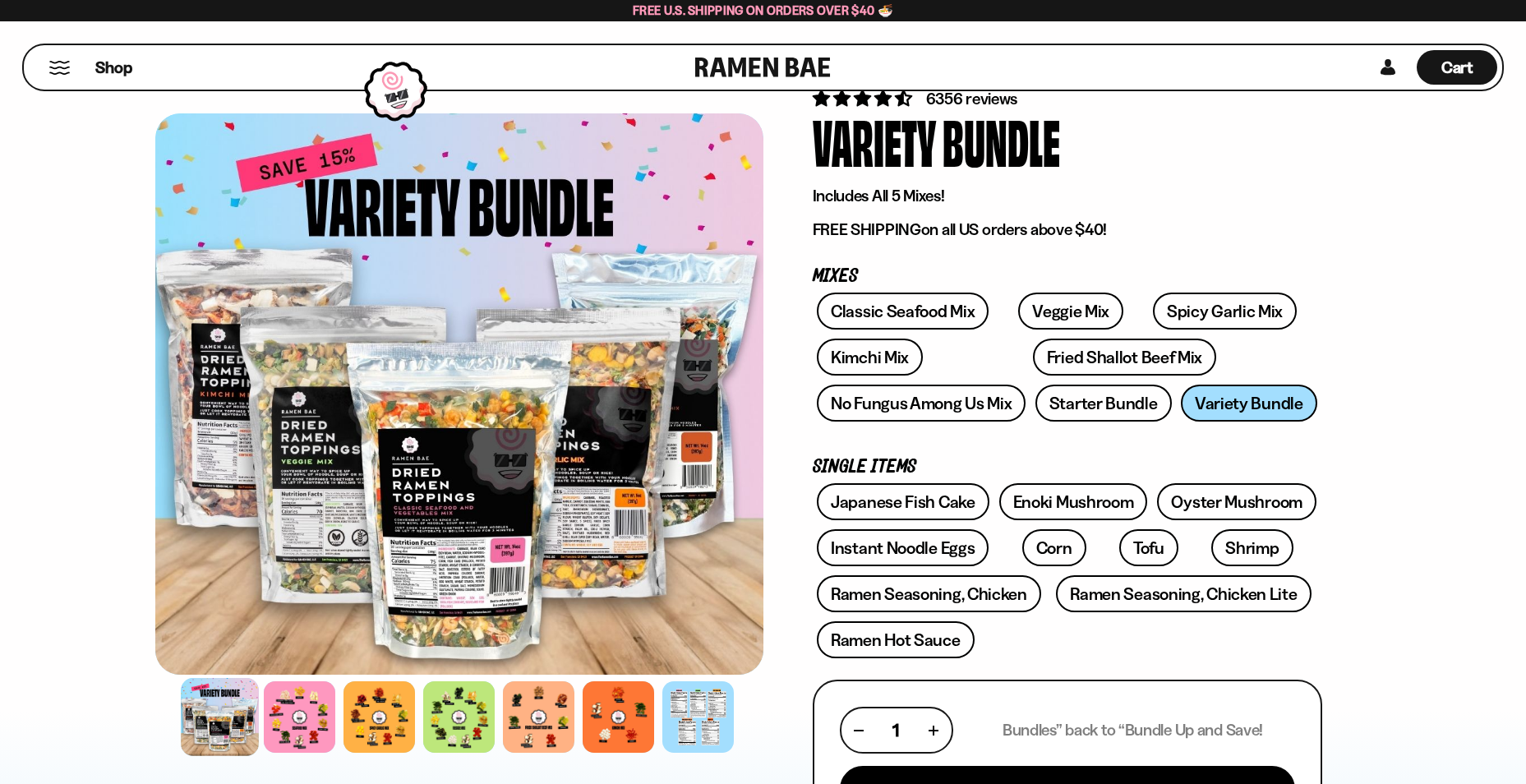
scroll to position [82, 0]
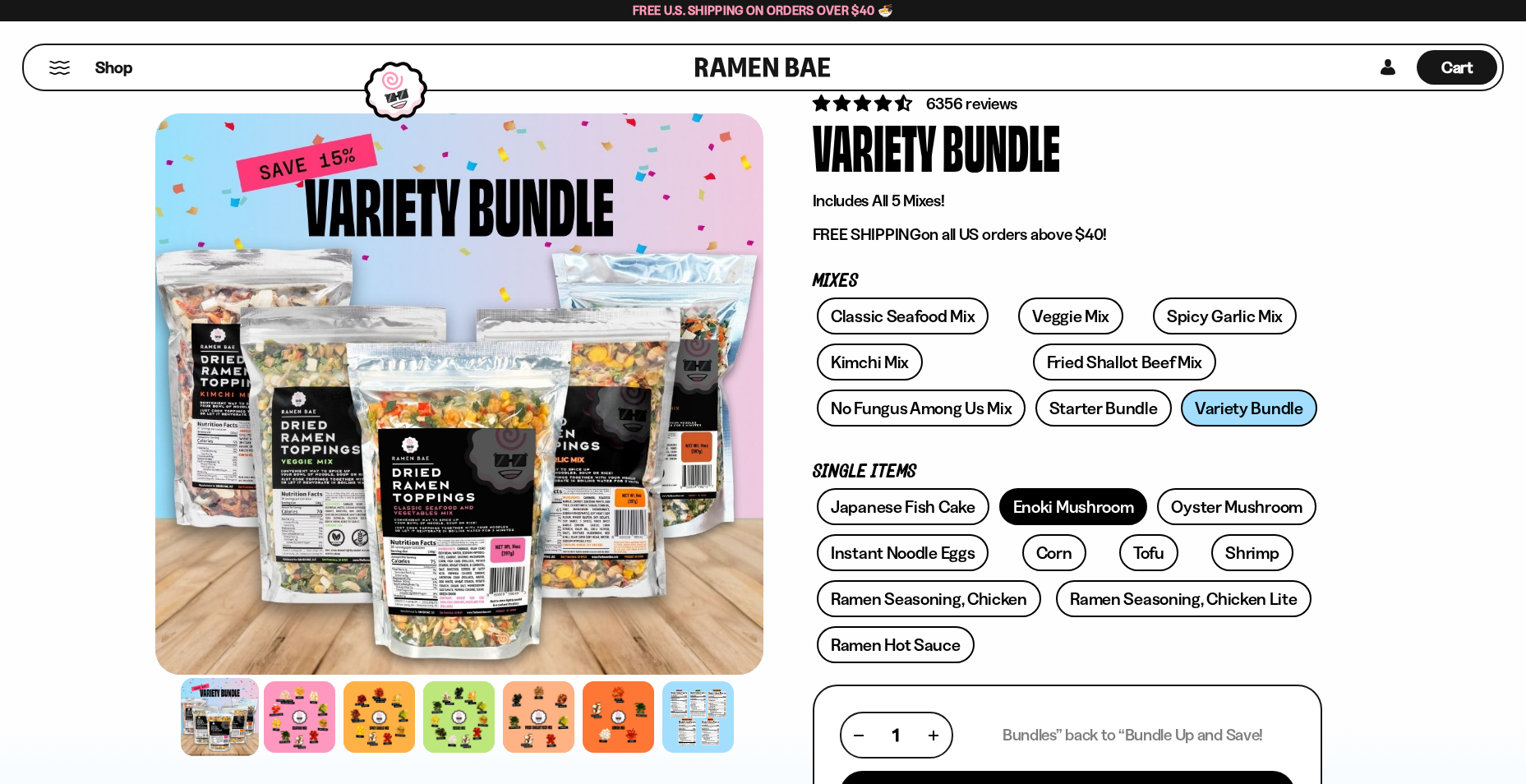
click at [1044, 504] on link "Enoki Mushroom" at bounding box center [1073, 507] width 149 height 37
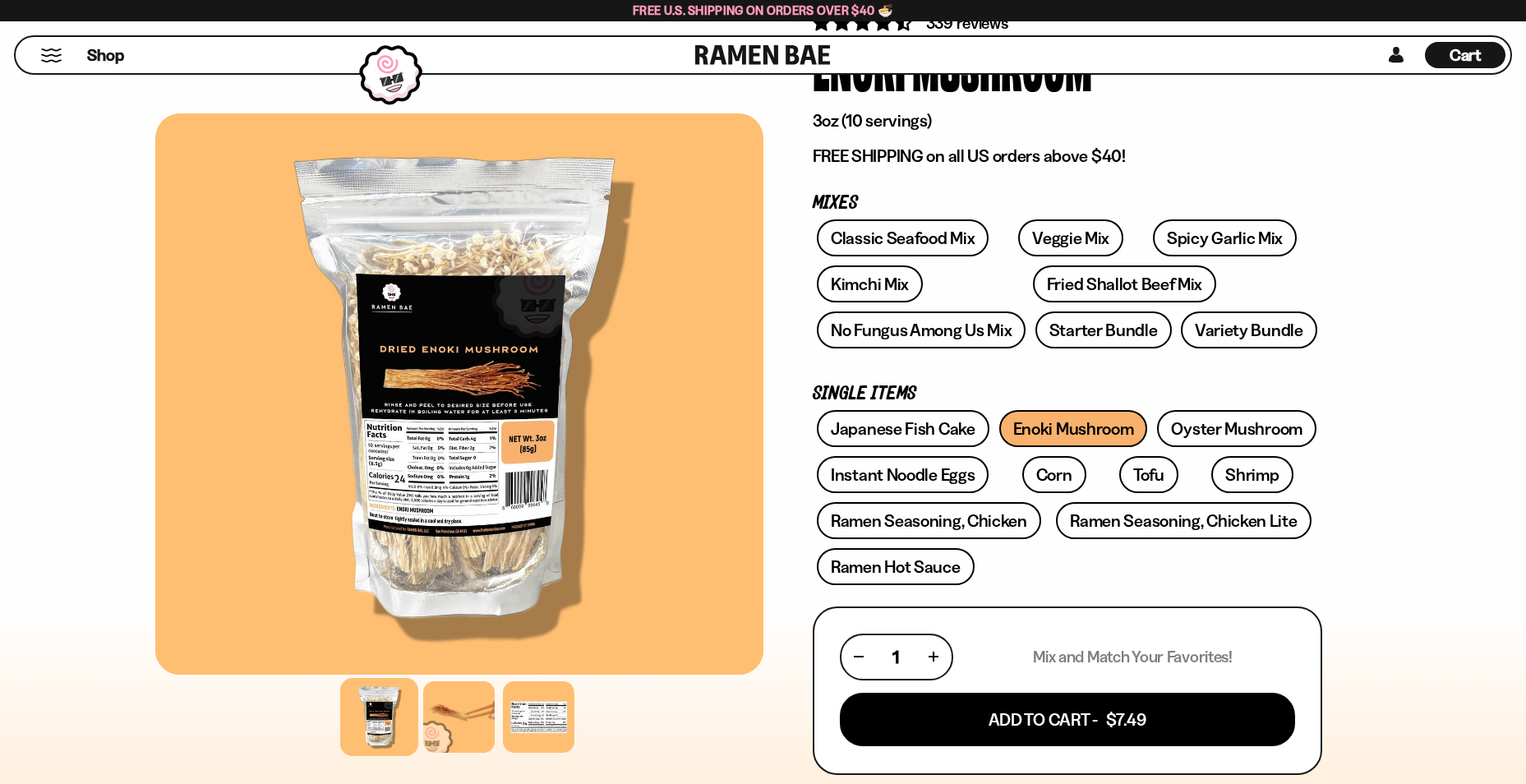
scroll to position [164, 0]
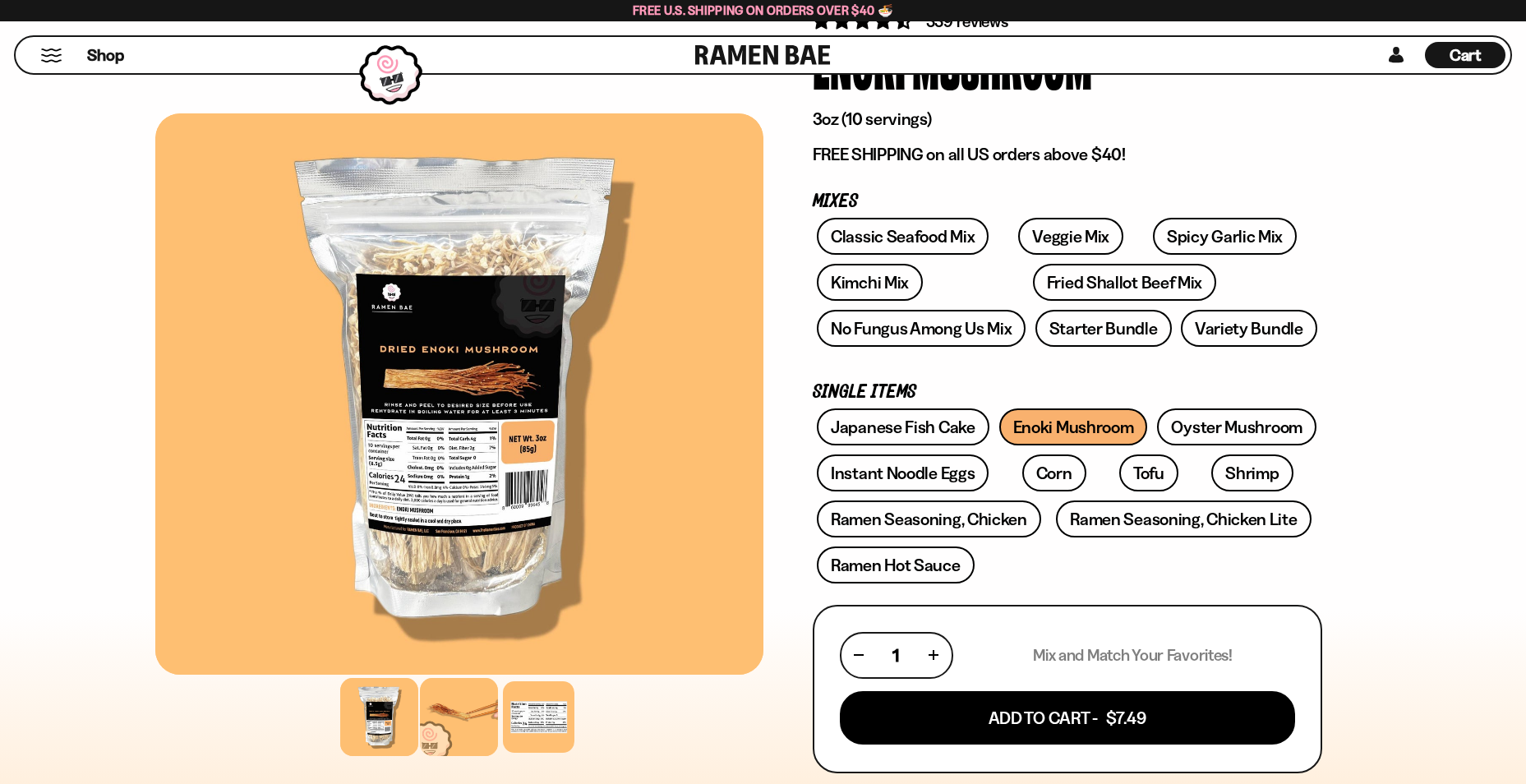
click at [464, 691] on div at bounding box center [459, 717] width 79 height 78
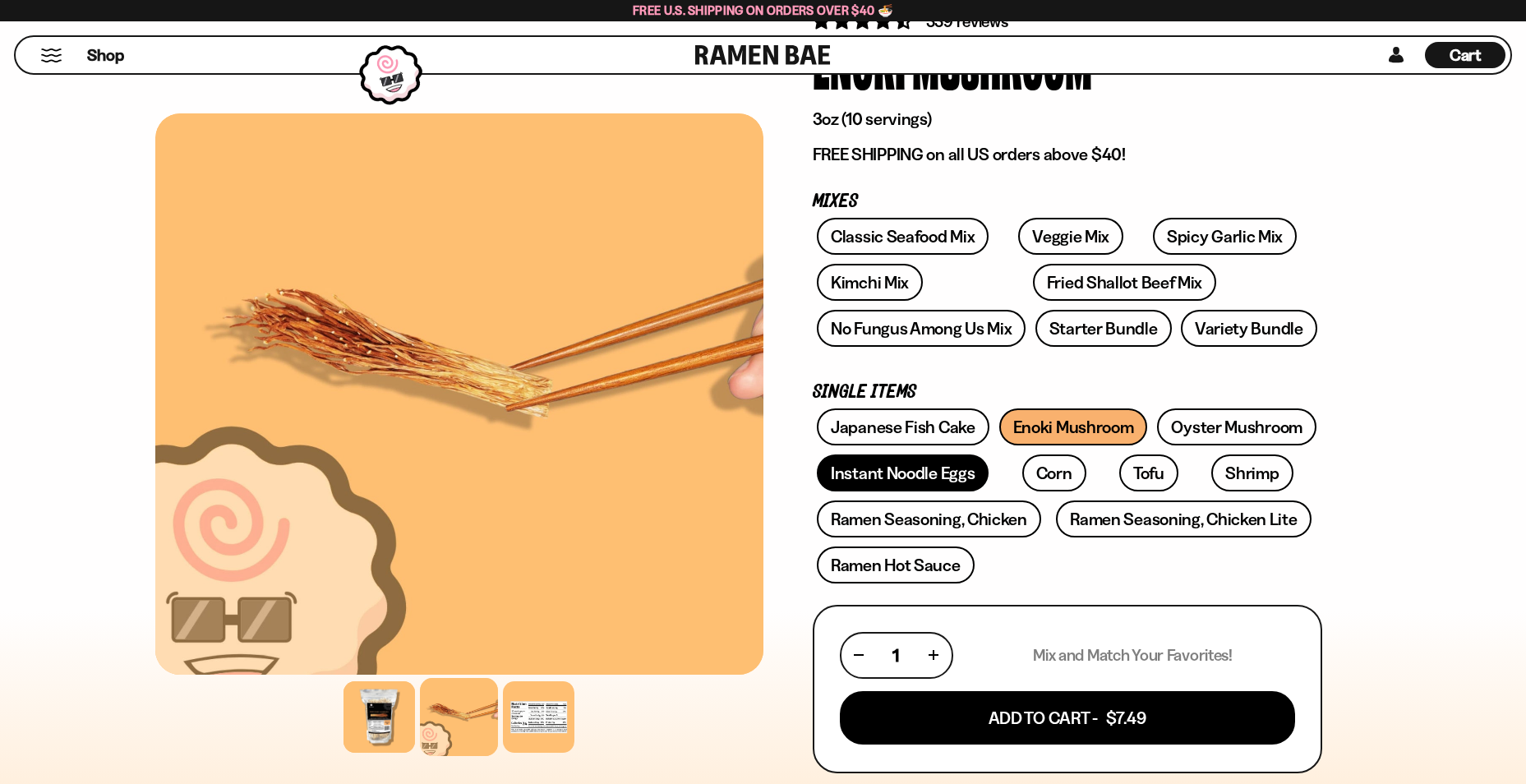
click at [878, 480] on link "Instant Noodle Eggs" at bounding box center [902, 473] width 172 height 37
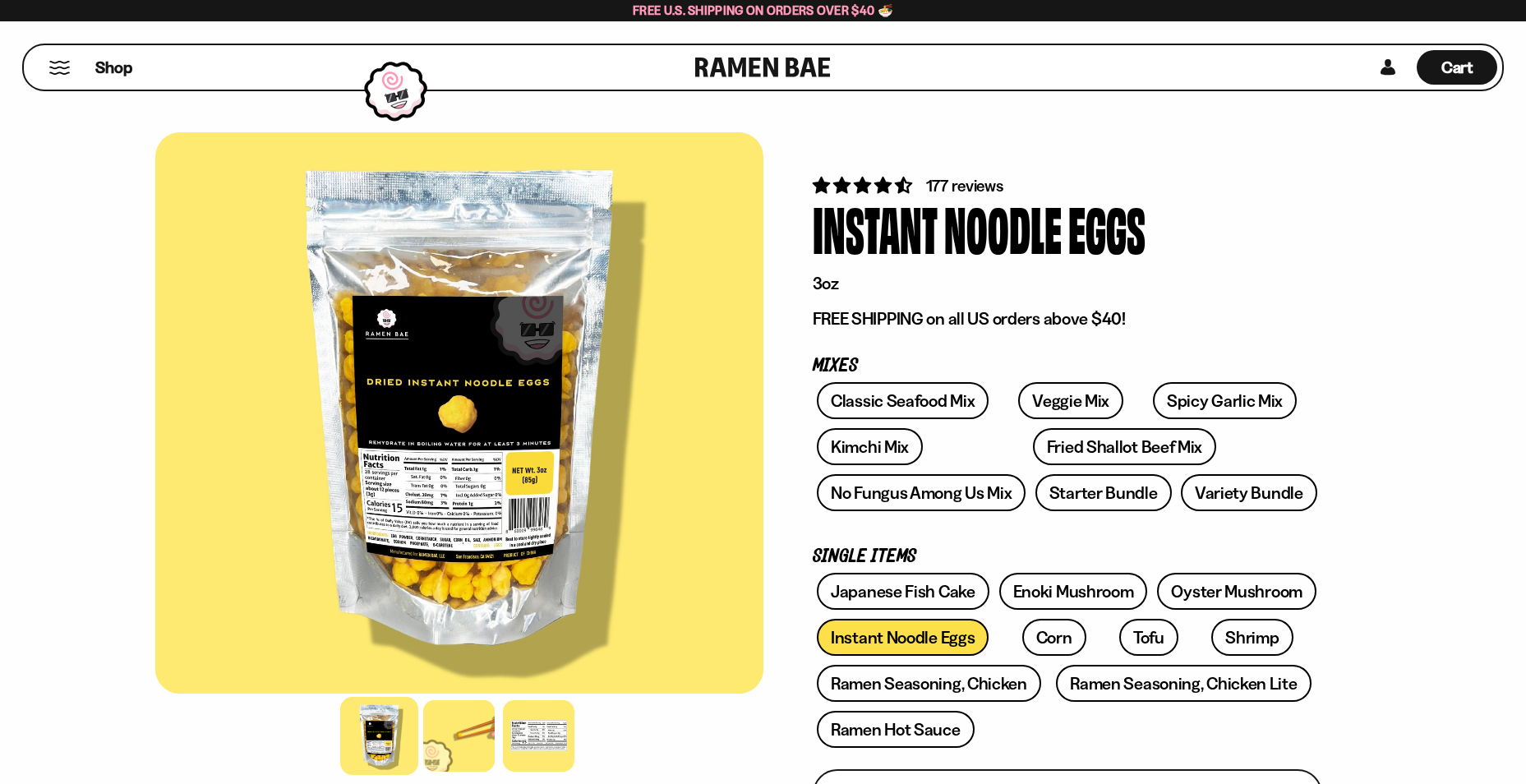
scroll to position [82, 0]
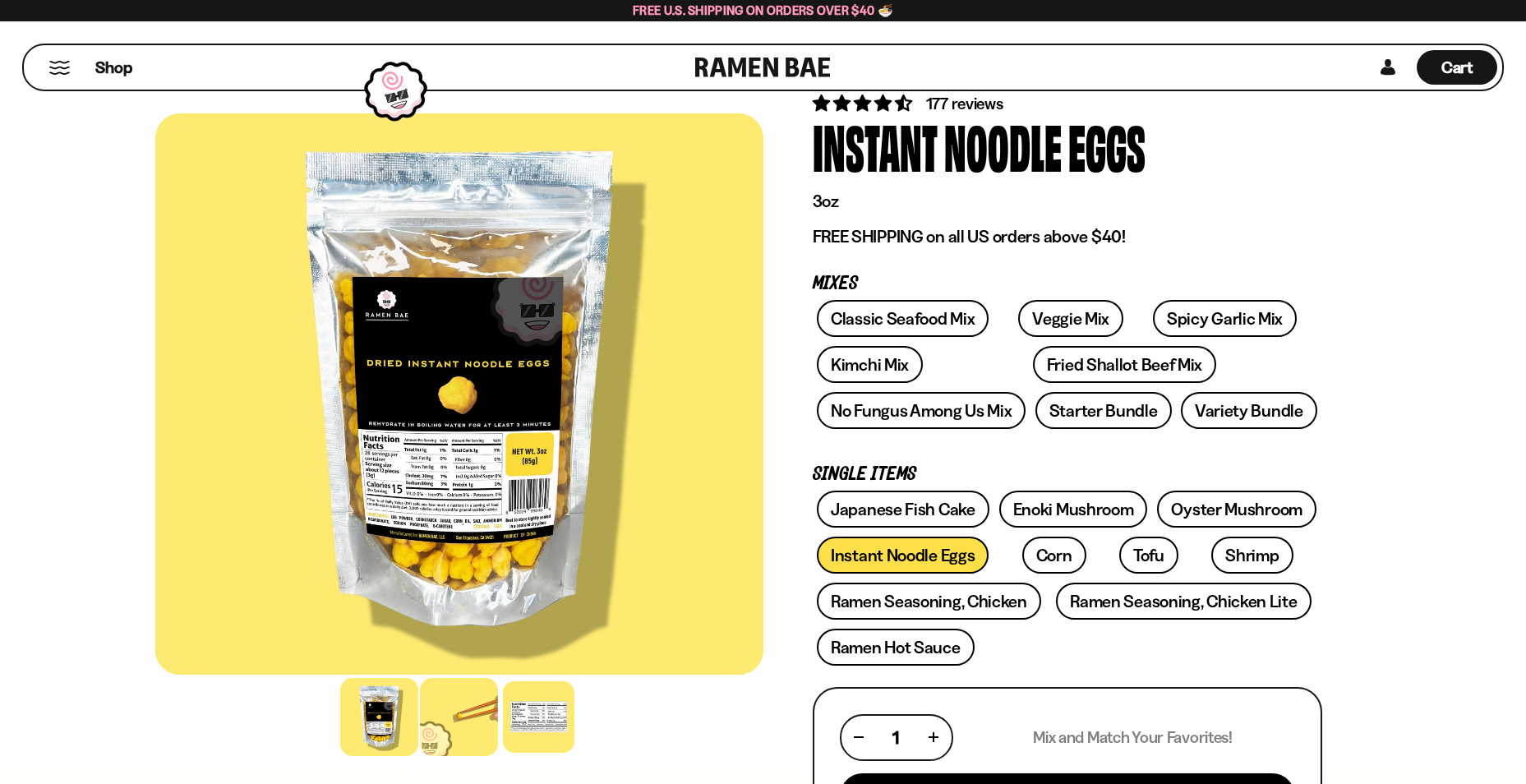
click at [465, 706] on div at bounding box center [459, 717] width 79 height 78
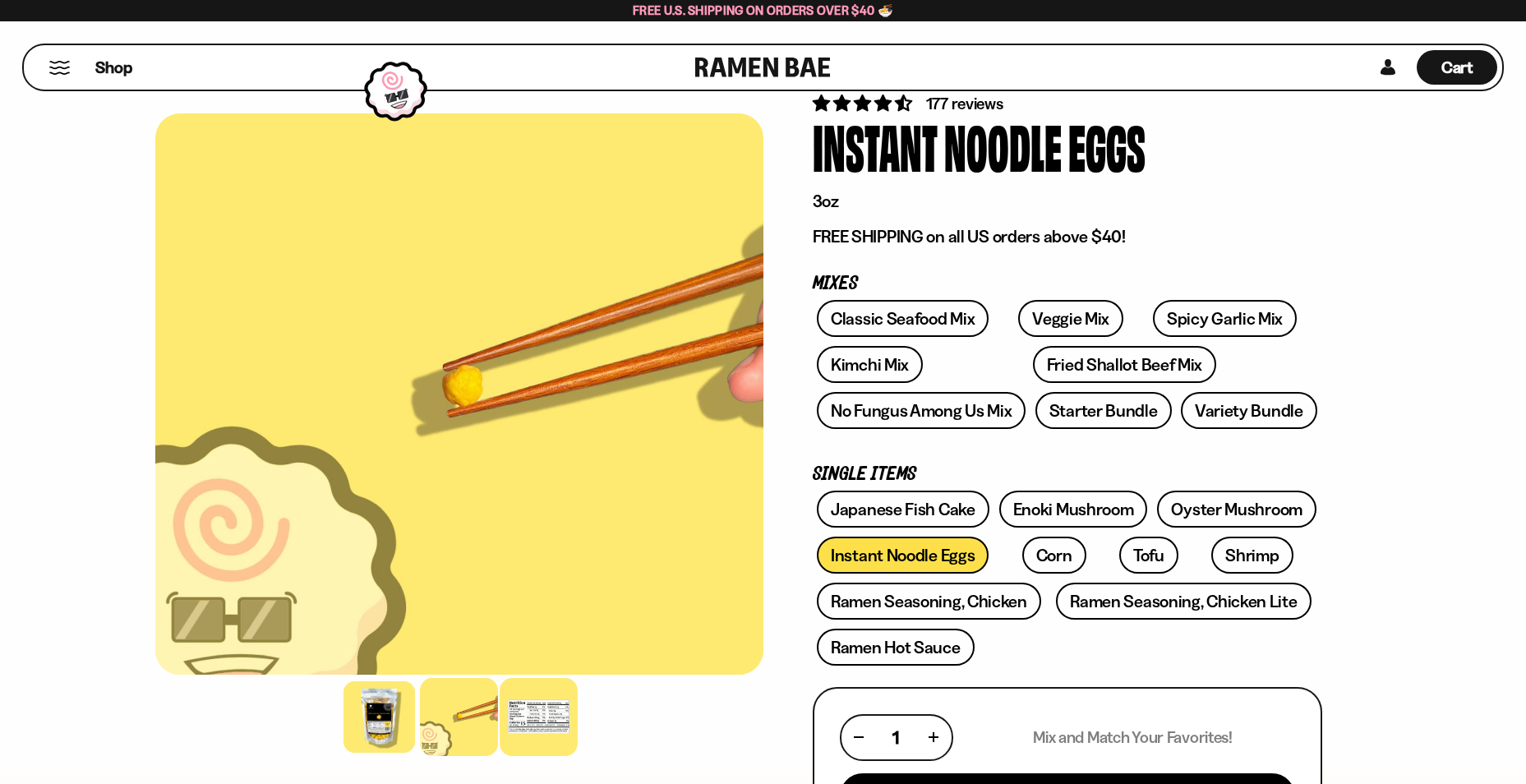
click at [543, 707] on div at bounding box center [539, 717] width 79 height 78
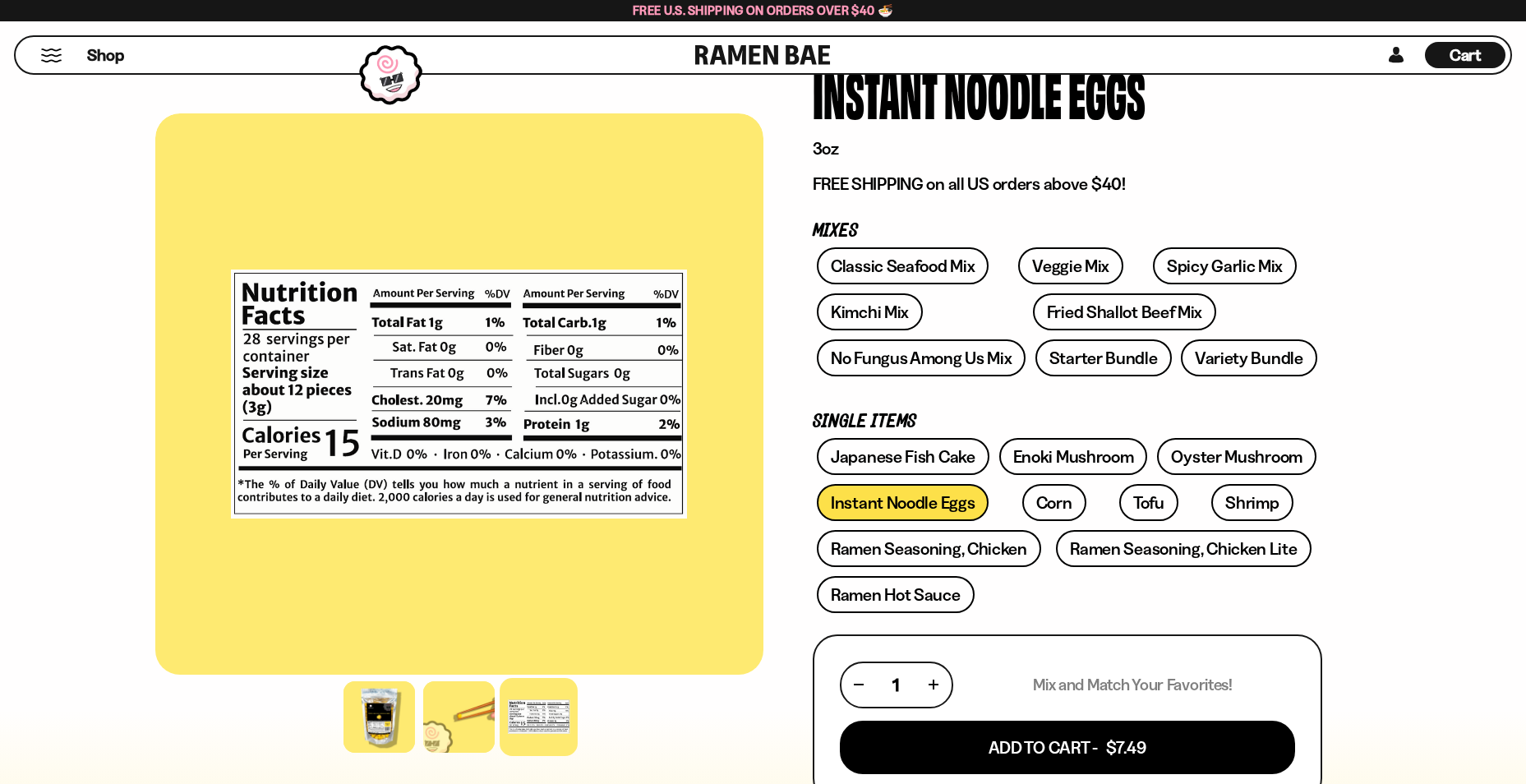
scroll to position [164, 0]
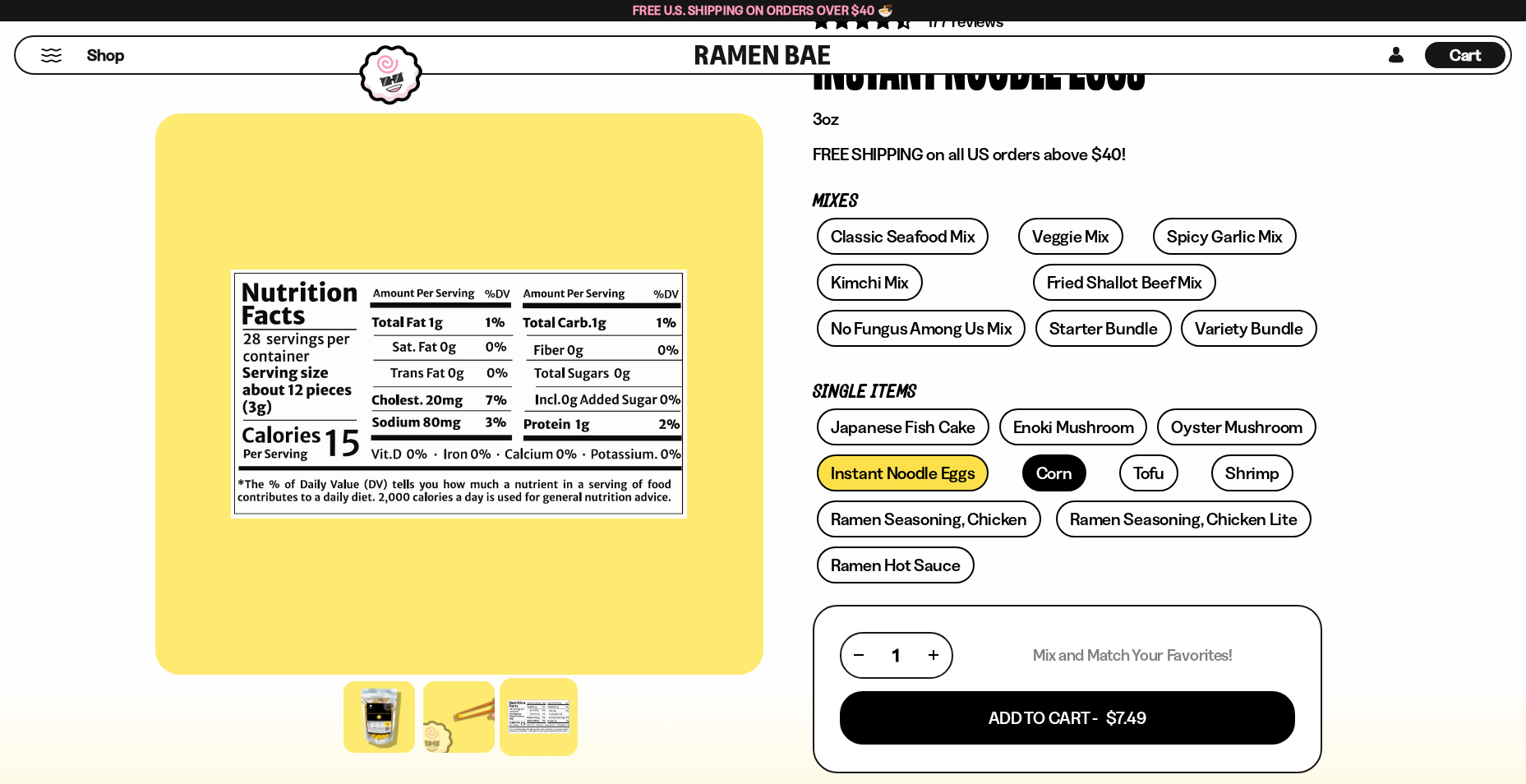
click at [1031, 472] on link "Corn" at bounding box center [1054, 473] width 64 height 37
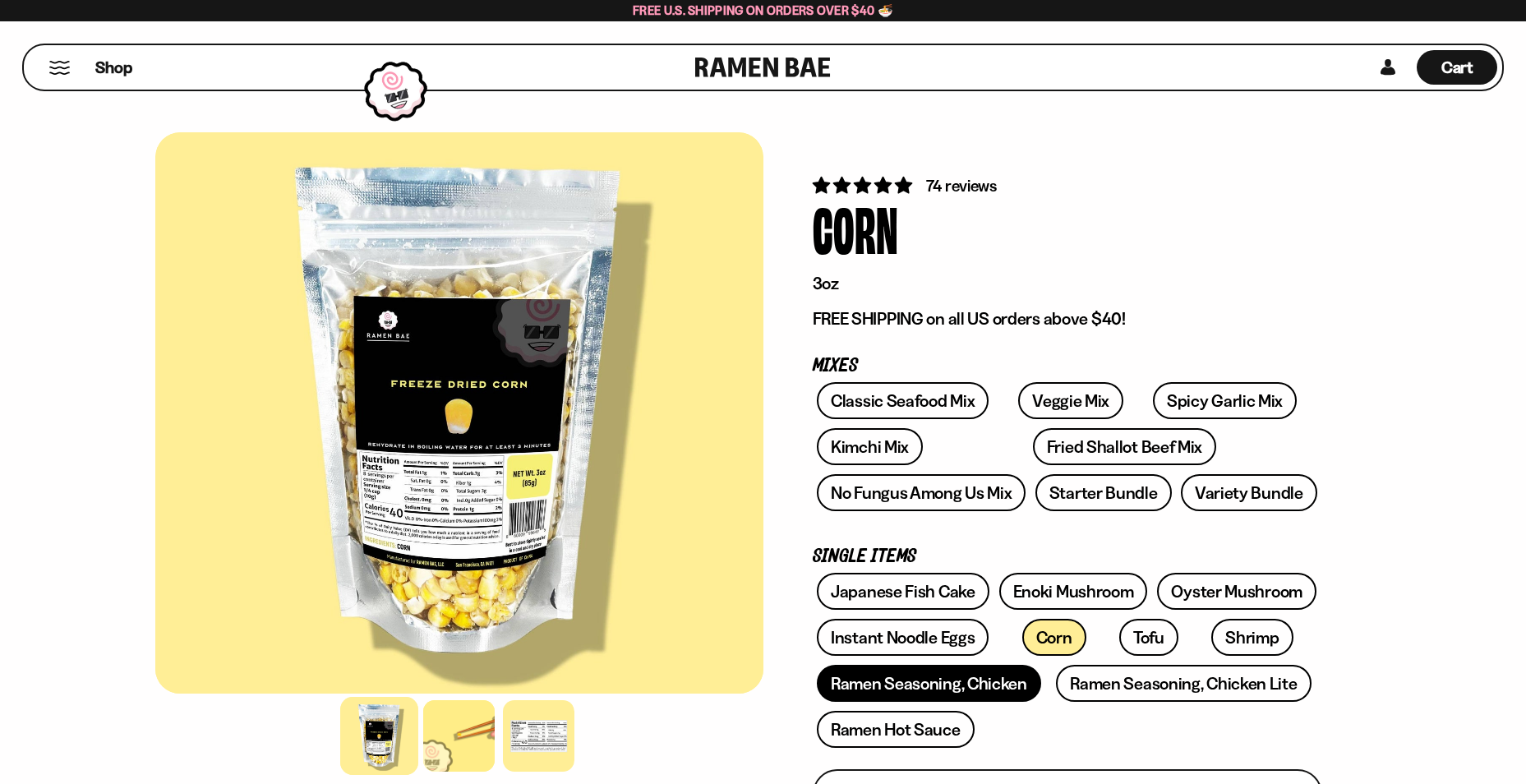
click at [869, 682] on link "Ramen Seasoning, Chicken" at bounding box center [929, 683] width 224 height 37
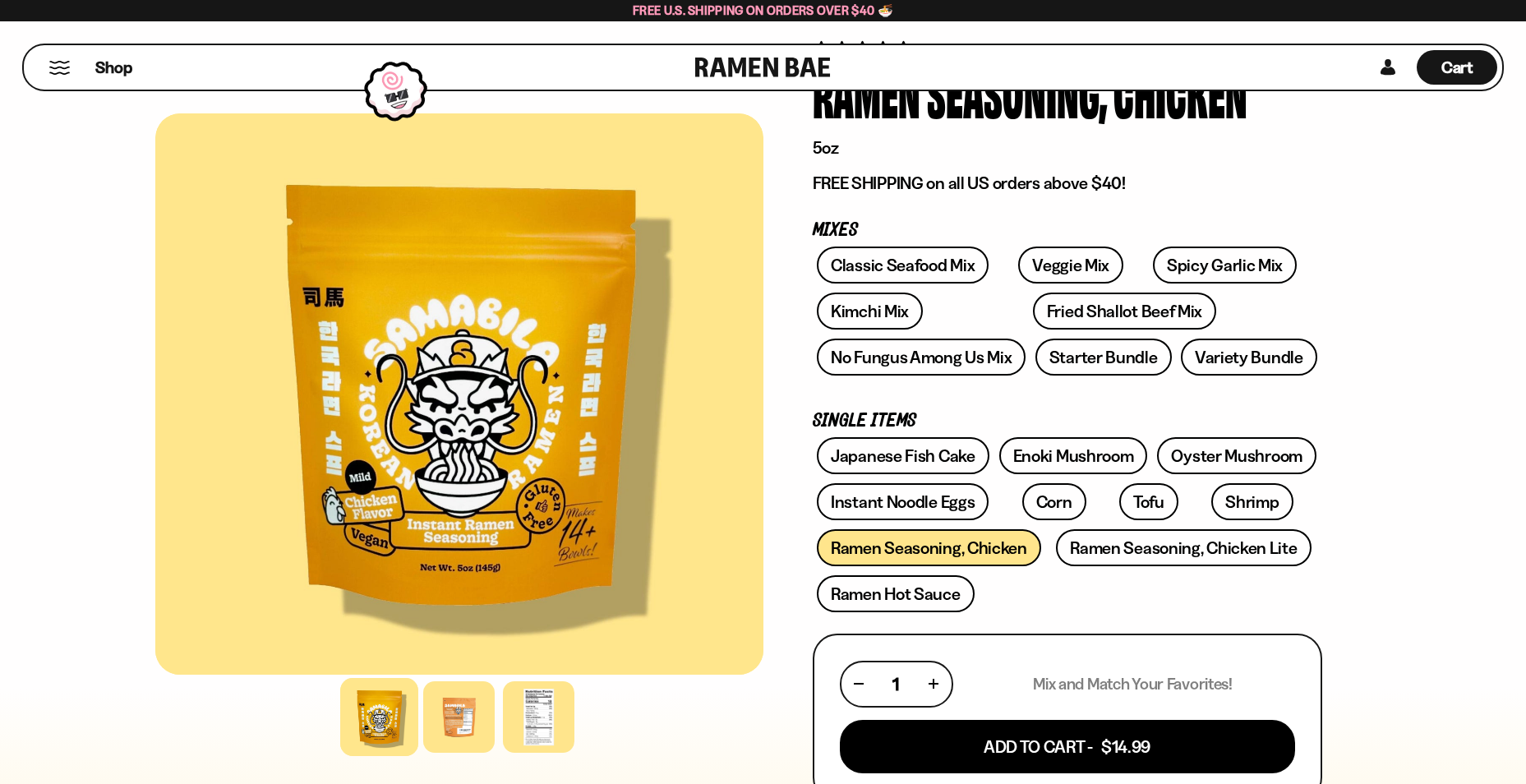
scroll to position [164, 0]
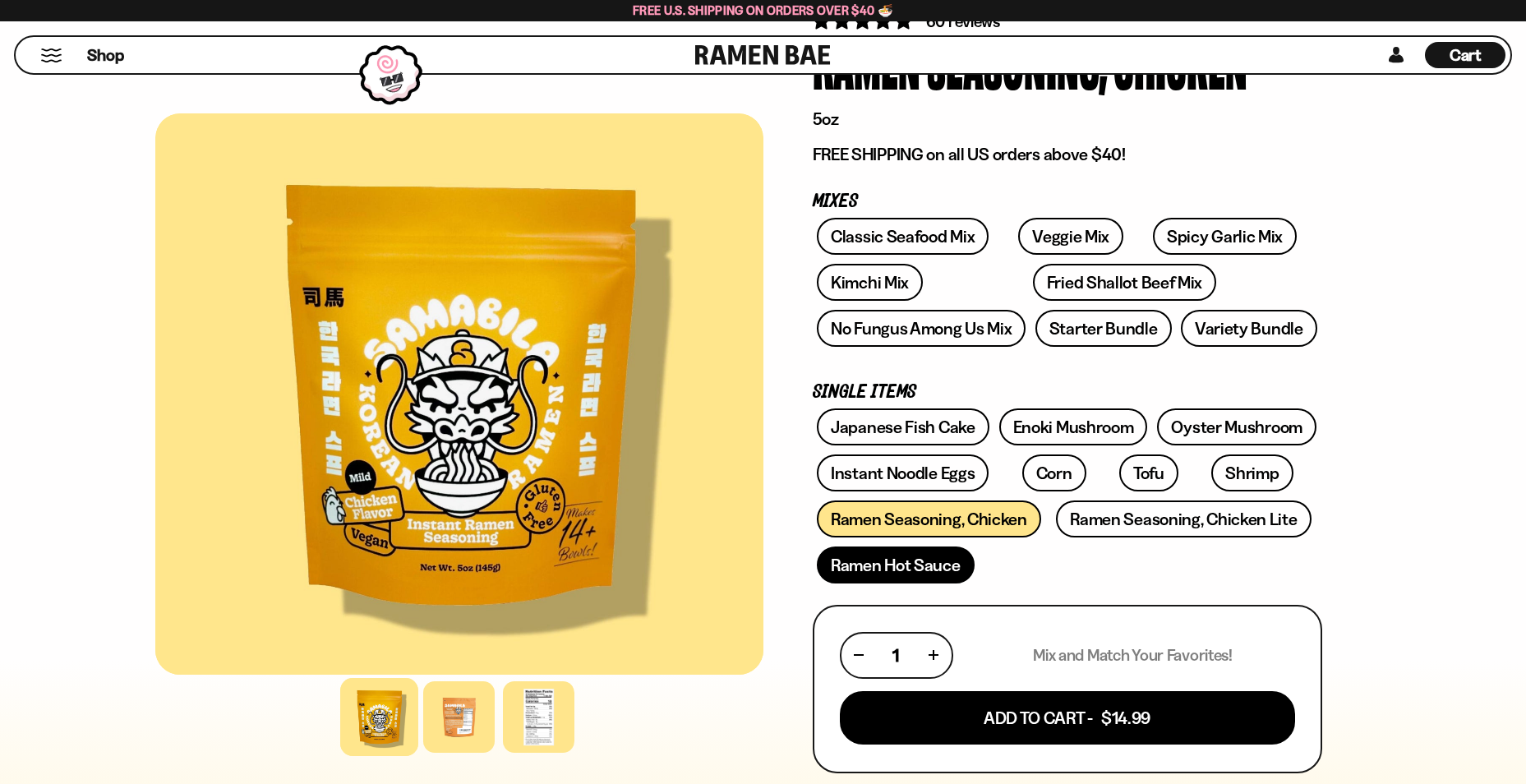
click at [940, 571] on link "Ramen Hot Sauce" at bounding box center [895, 565] width 158 height 37
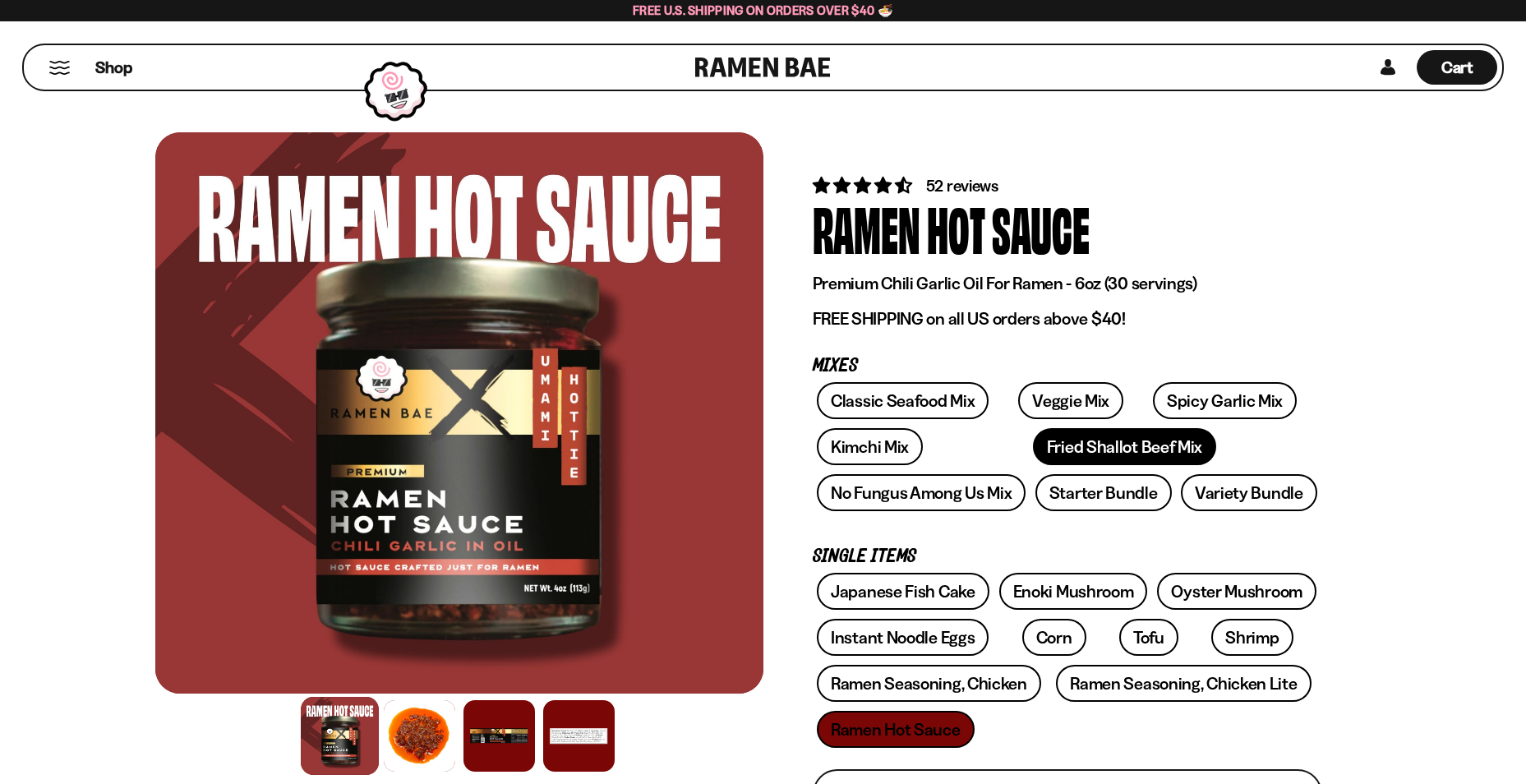
click at [1033, 456] on link "Fried Shallot Beef Mix" at bounding box center [1125, 446] width 183 height 37
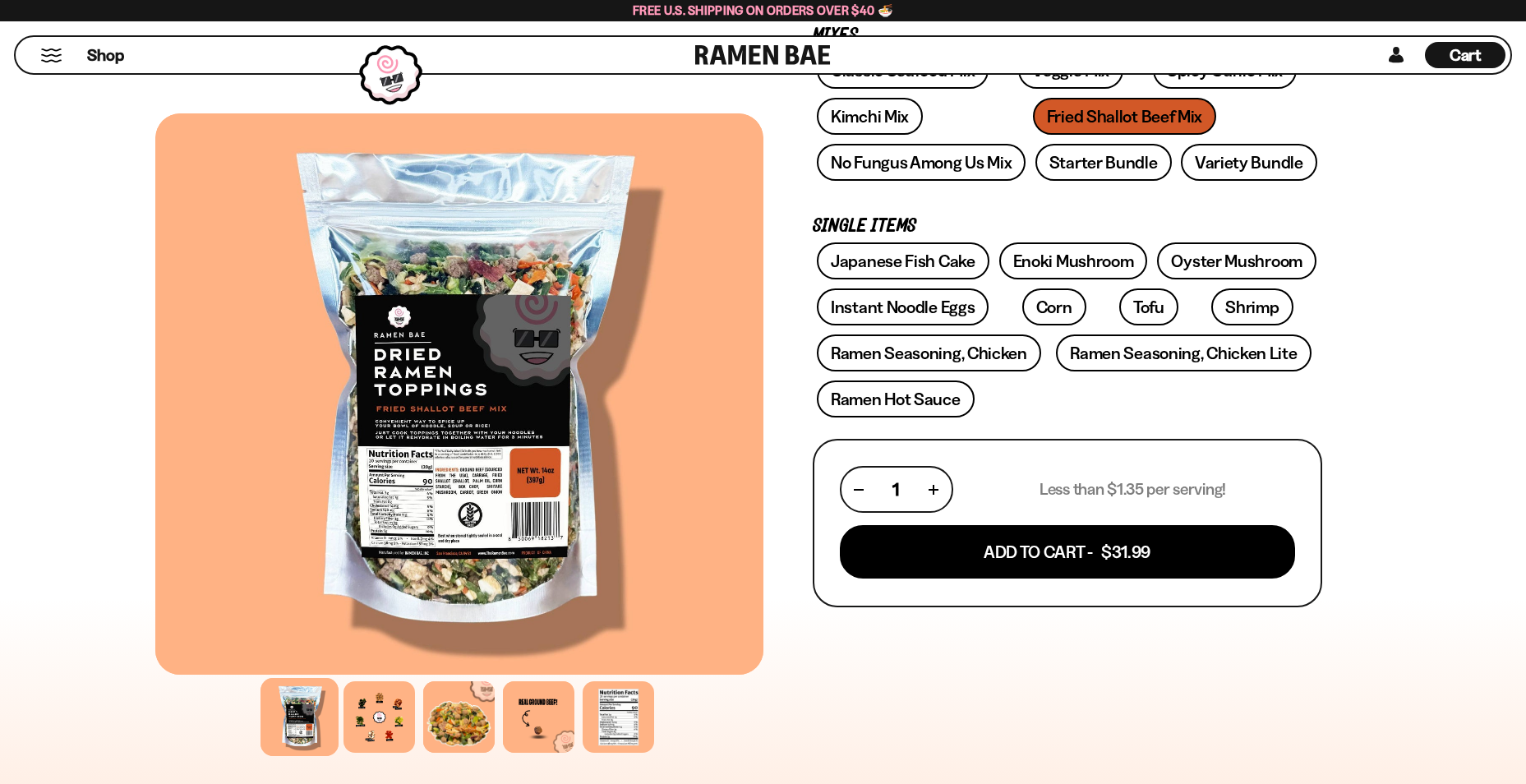
scroll to position [329, 0]
